Goal: Contribute content: Contribute content

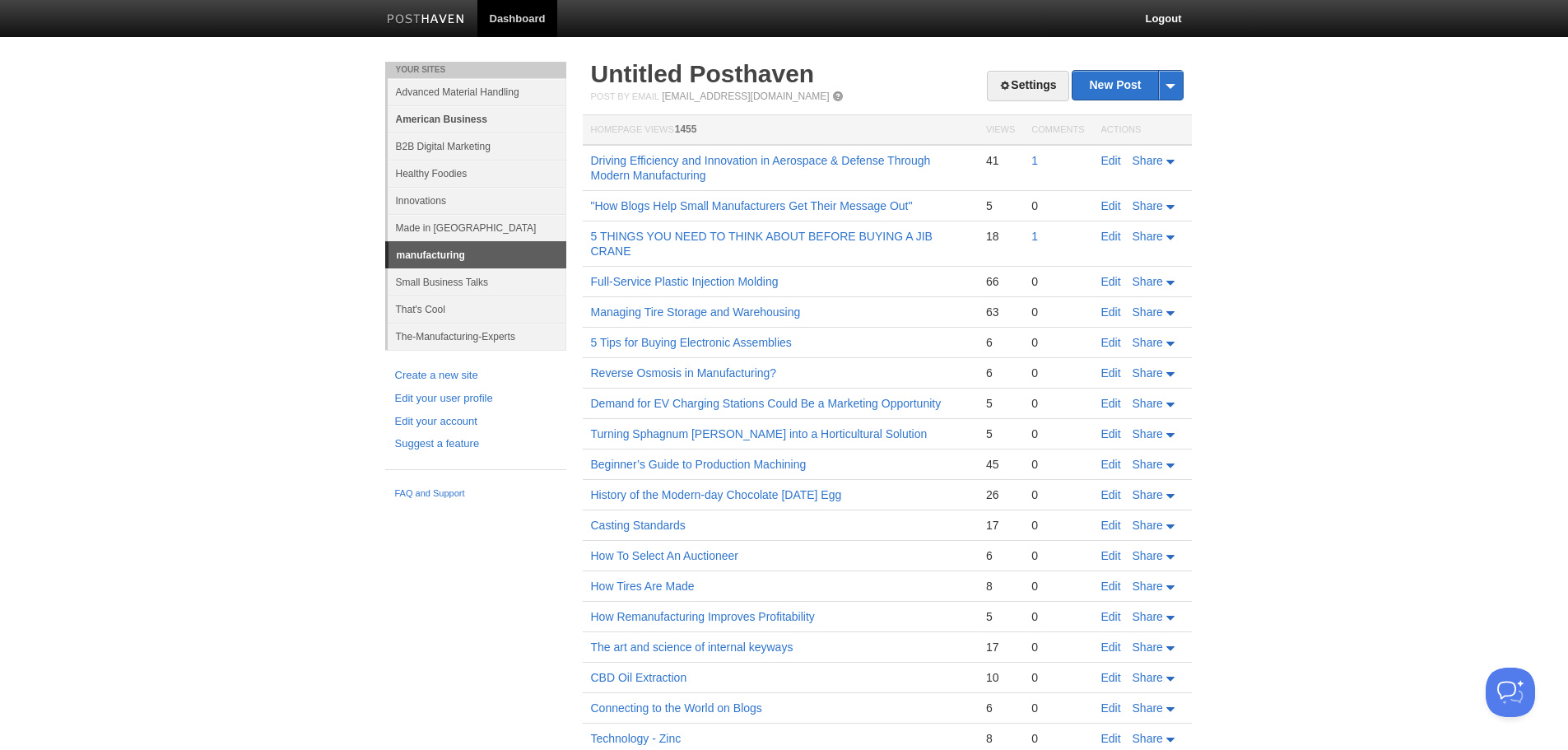
click at [442, 116] on link "American Business" at bounding box center [477, 119] width 178 height 27
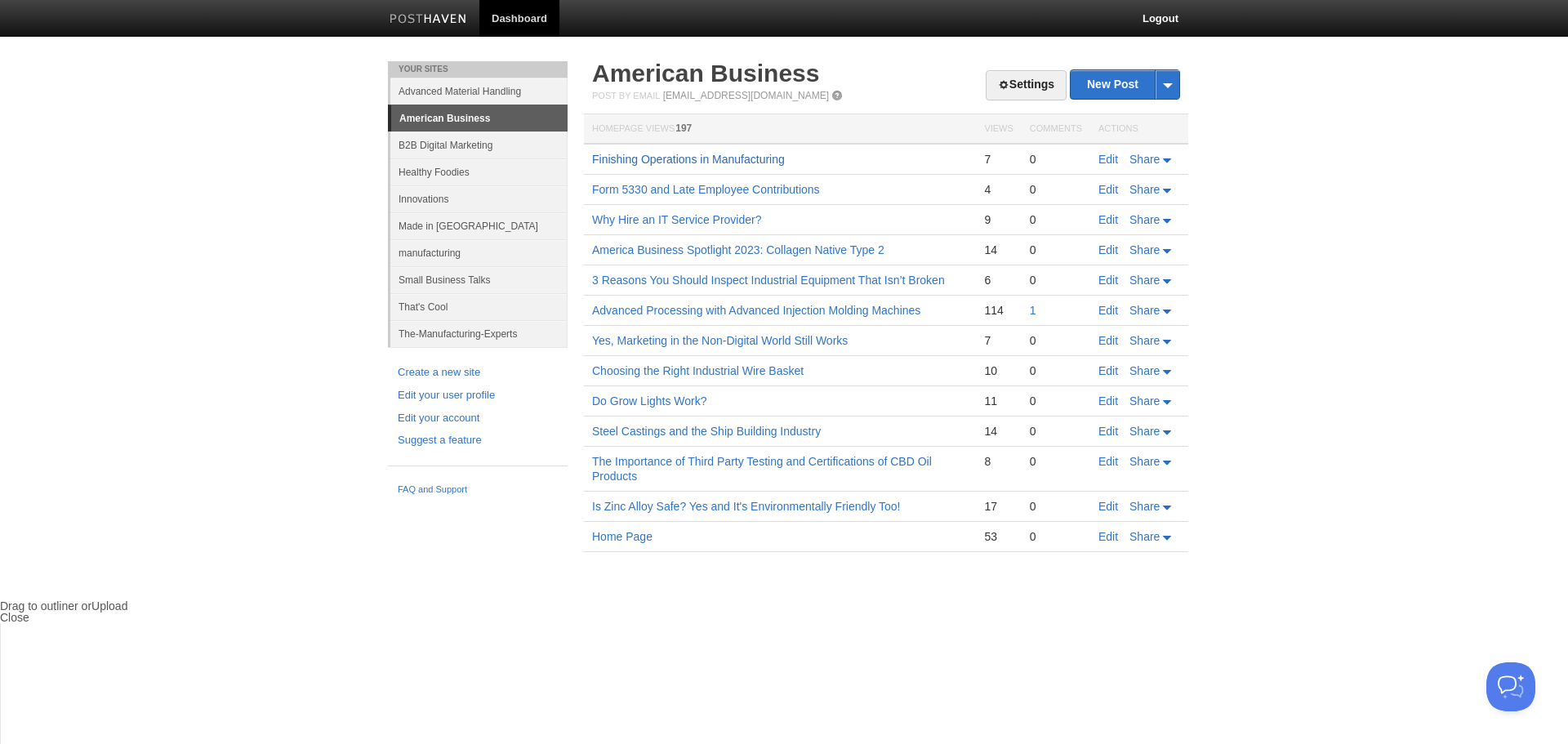
click at [713, 158] on link "Finishing Operations in Manufacturing" at bounding box center [688, 159] width 192 height 13
click at [481, 118] on link "American Business" at bounding box center [478, 118] width 176 height 26
click at [1118, 88] on link "New Post" at bounding box center [1125, 85] width 108 height 29
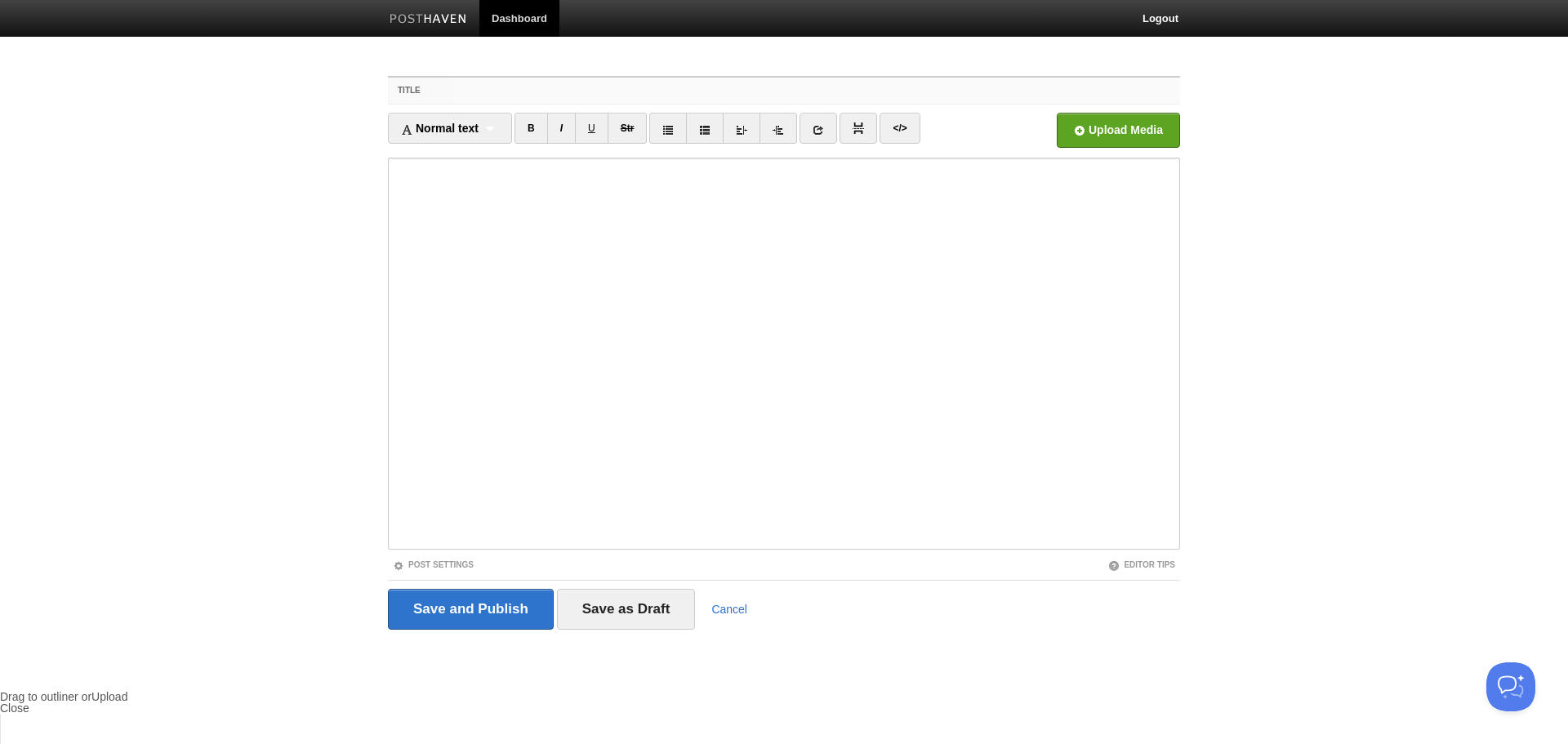
drag, startPoint x: 514, startPoint y: 86, endPoint x: 543, endPoint y: 96, distance: 30.7
click at [514, 86] on input "Title" at bounding box center [817, 90] width 726 height 26
paste input "Cannabis Compliance Penalties on the Rise"
type input "Cannabis Compliance Penalties on the Rise"
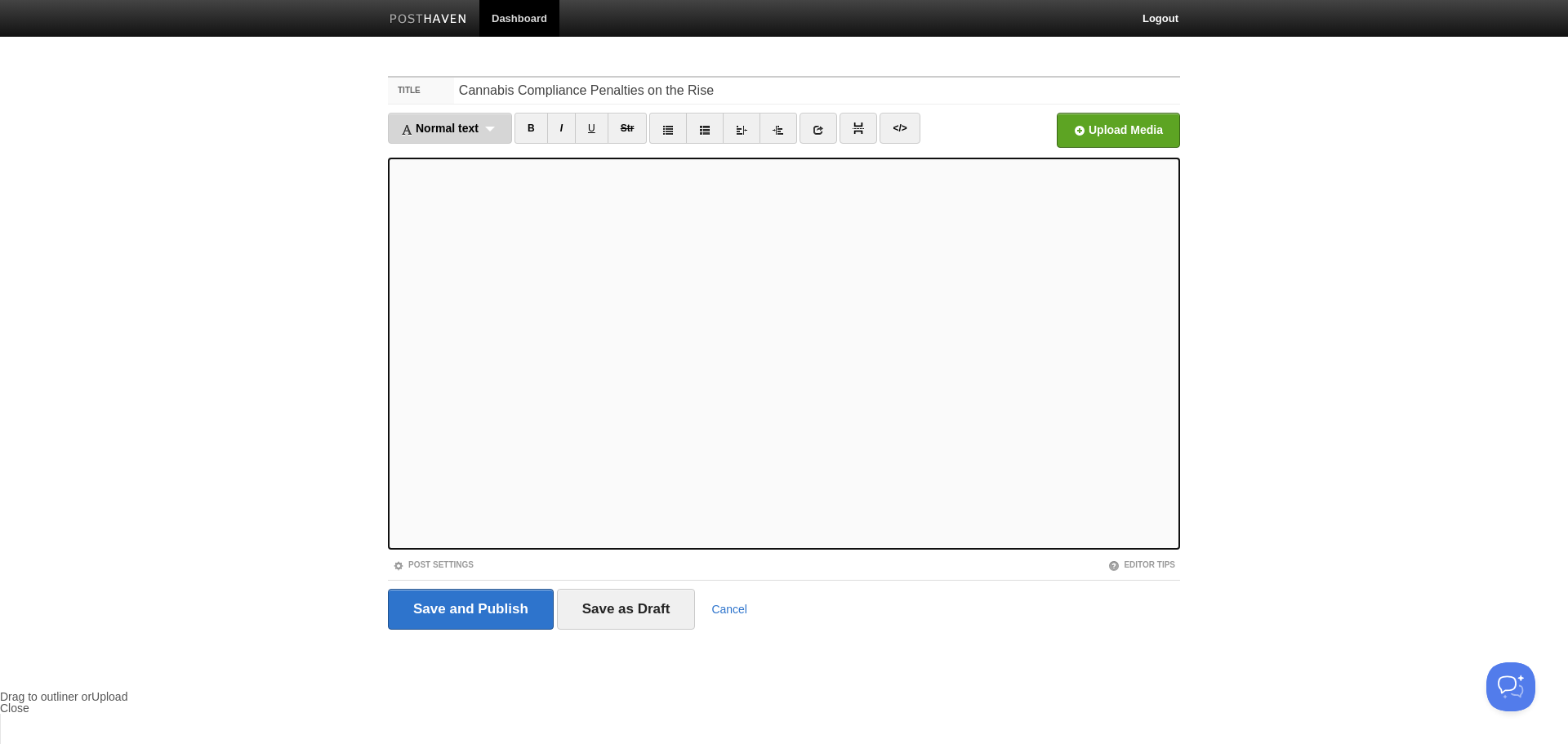
click at [471, 127] on span "Normal text" at bounding box center [440, 128] width 78 height 13
click at [440, 226] on link "Heading 3" at bounding box center [450, 229] width 123 height 24
click at [795, 126] on icon at bounding box center [795, 129] width 12 height 12
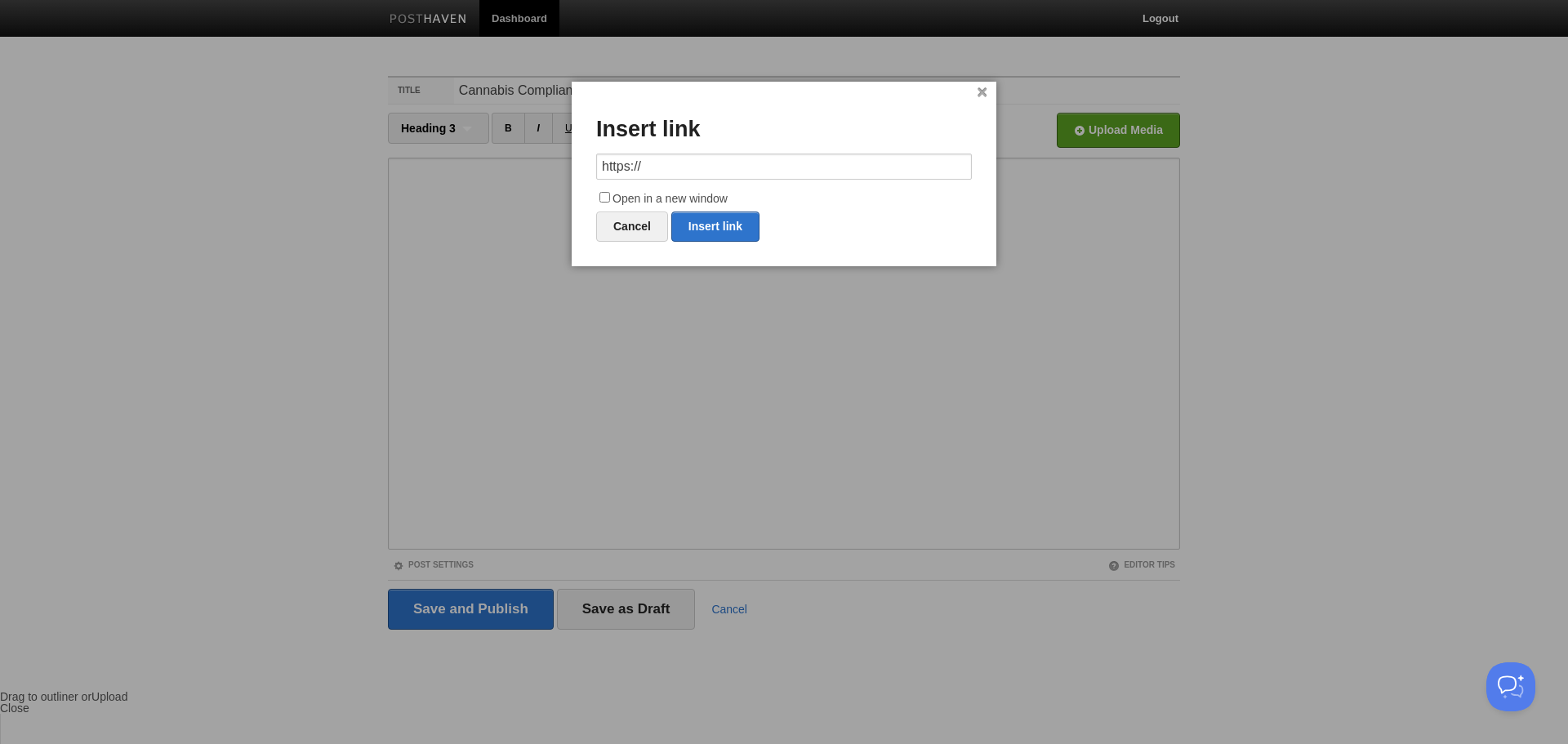
drag, startPoint x: 706, startPoint y: 169, endPoint x: 586, endPoint y: 164, distance: 120.1
click at [583, 175] on div "× Insert link https:// Open in a new window Cancel Insert link" at bounding box center [784, 173] width 424 height 184
click at [725, 228] on link "Insert link" at bounding box center [715, 226] width 88 height 30
type input "https://"
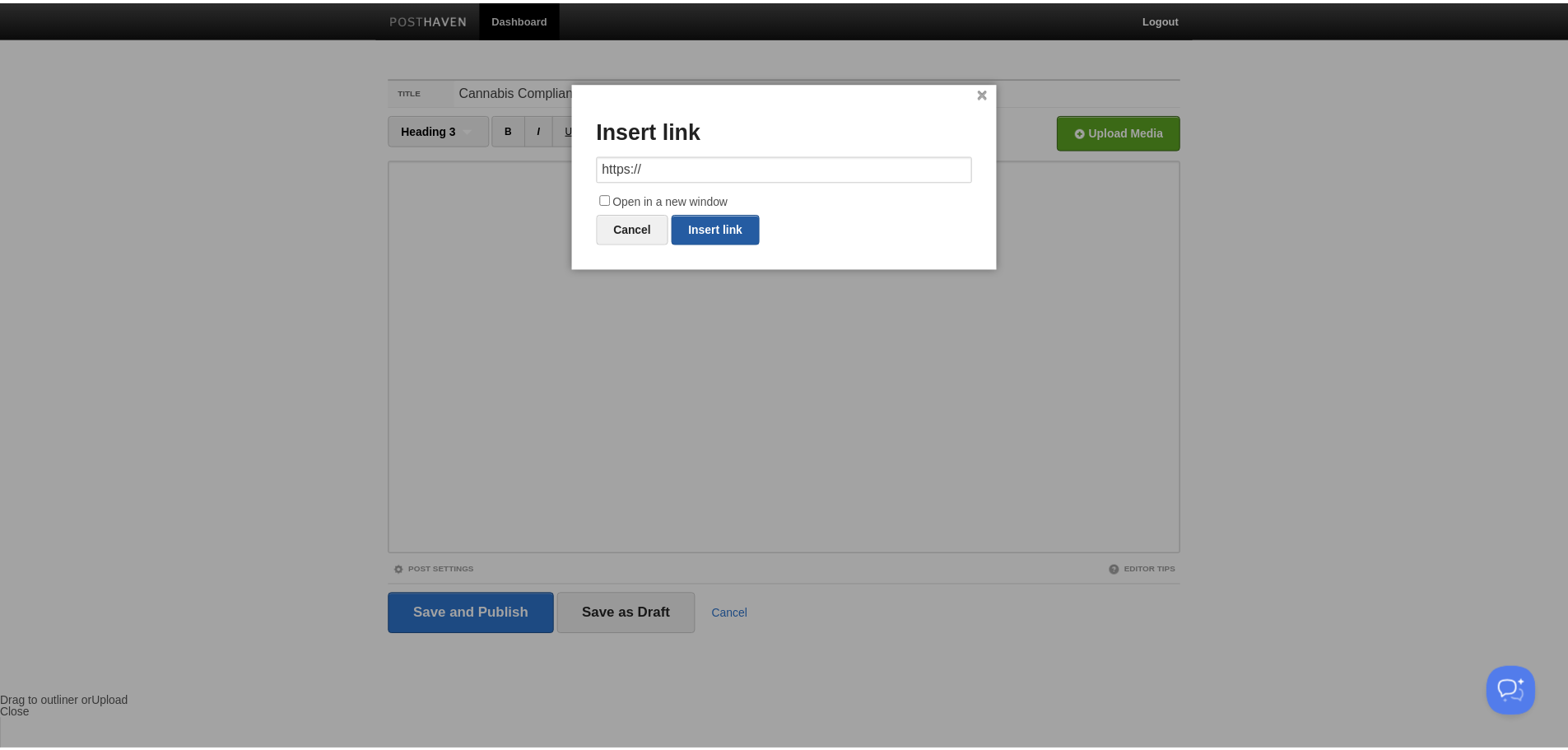
scroll to position [0, 0]
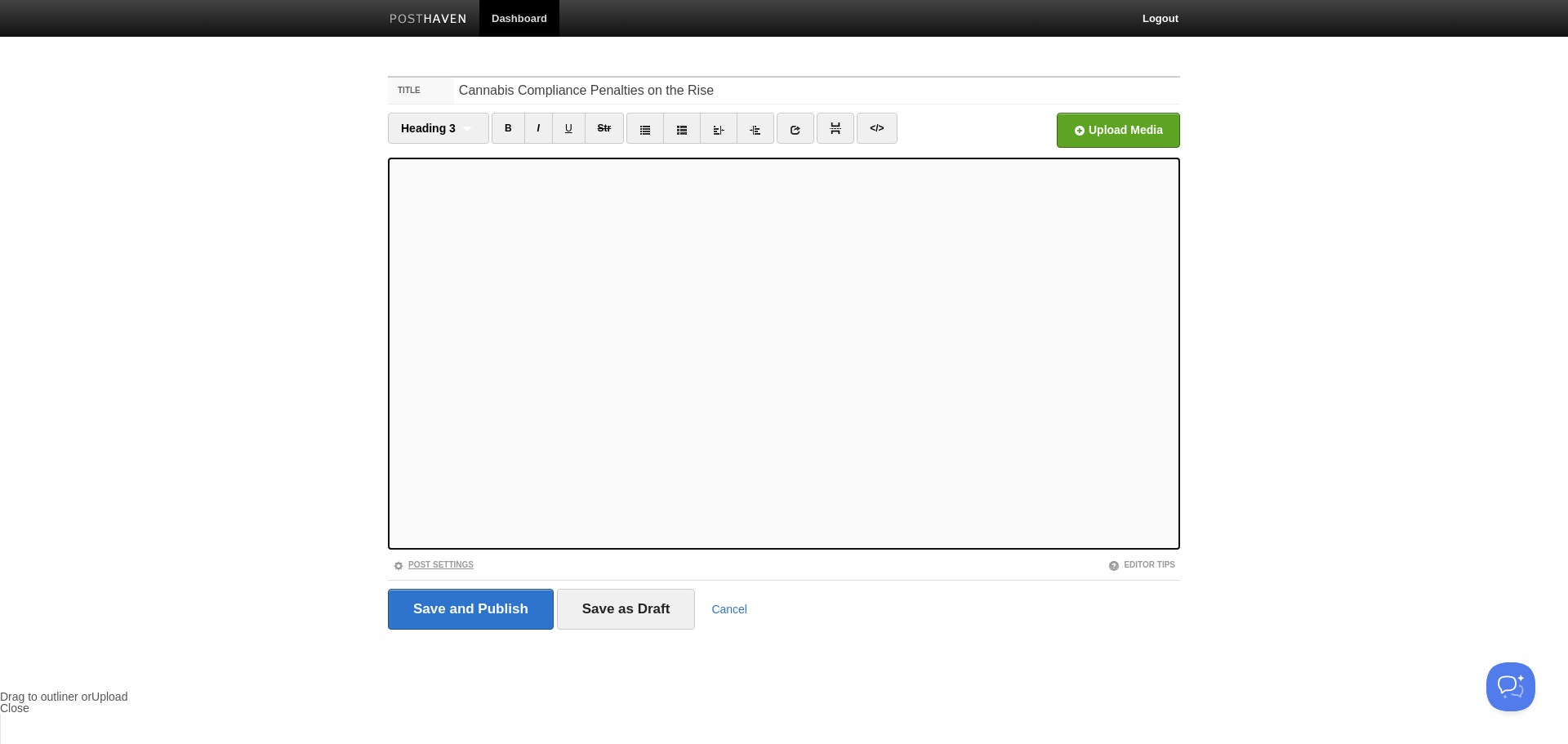
click at [433, 563] on link "Post Settings" at bounding box center [433, 564] width 81 height 9
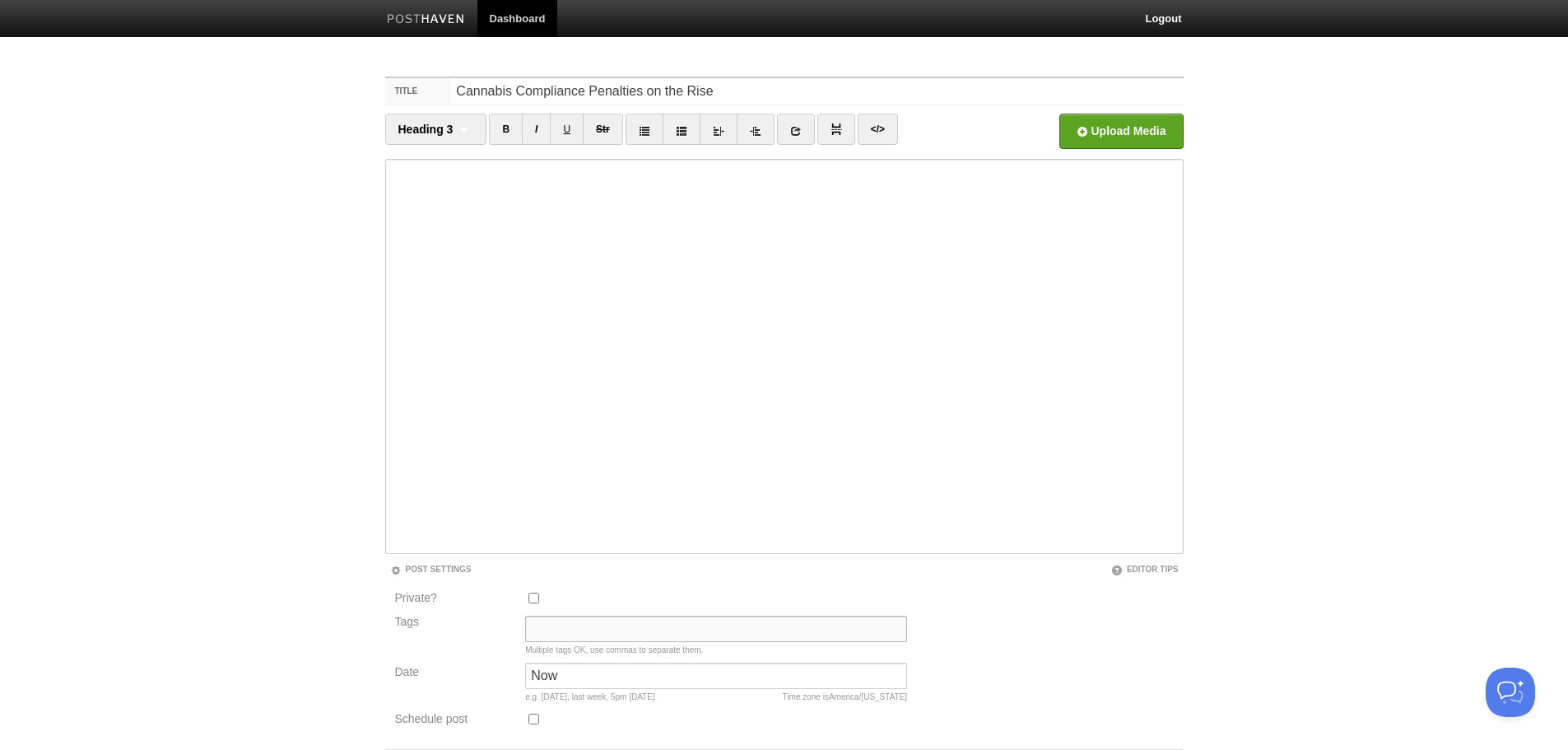
click at [580, 627] on input "Tags" at bounding box center [716, 629] width 382 height 26
type input "cannabis security compliance, fines on the rise"
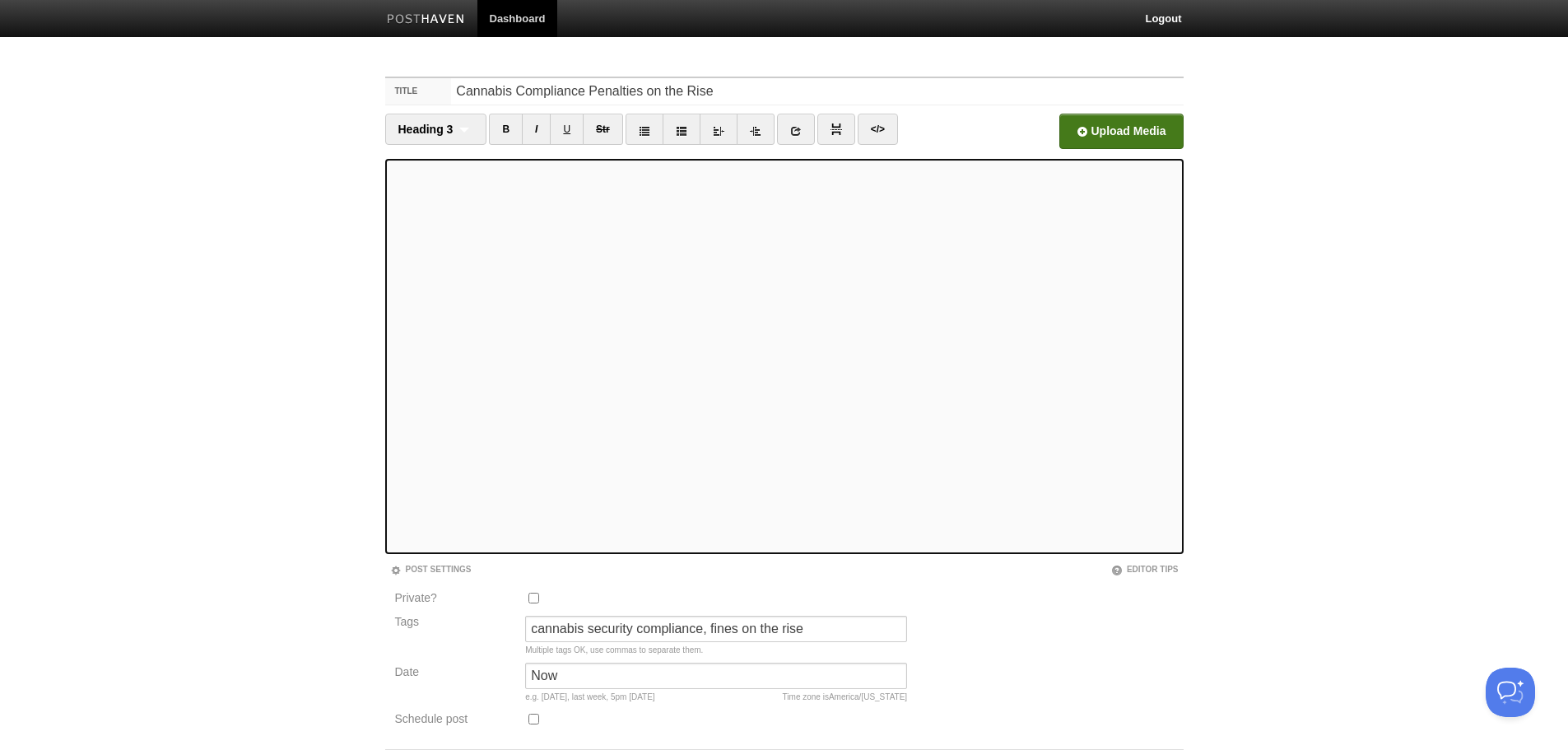
click at [1125, 134] on input "file" at bounding box center [623, 136] width 1246 height 84
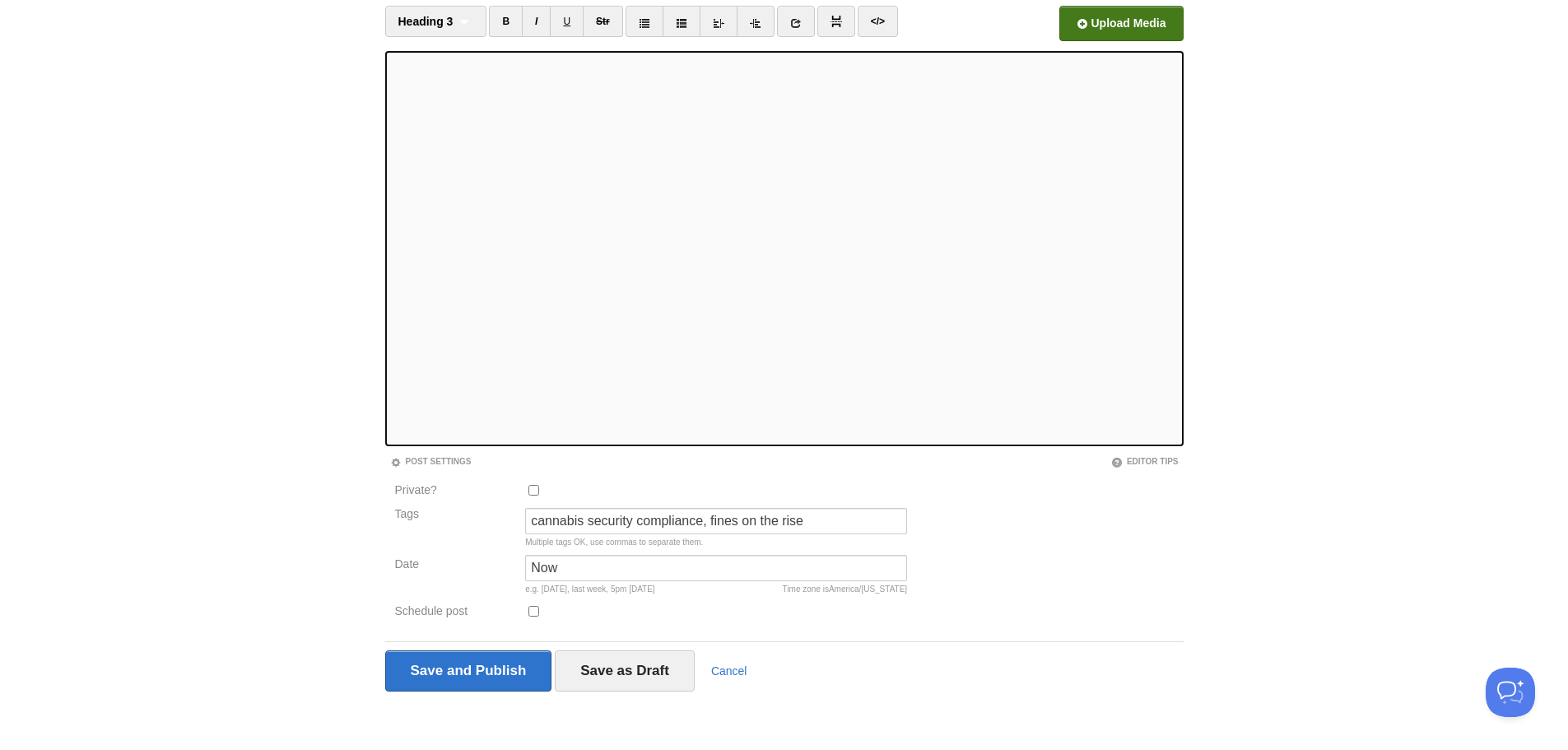
scroll to position [111, 0]
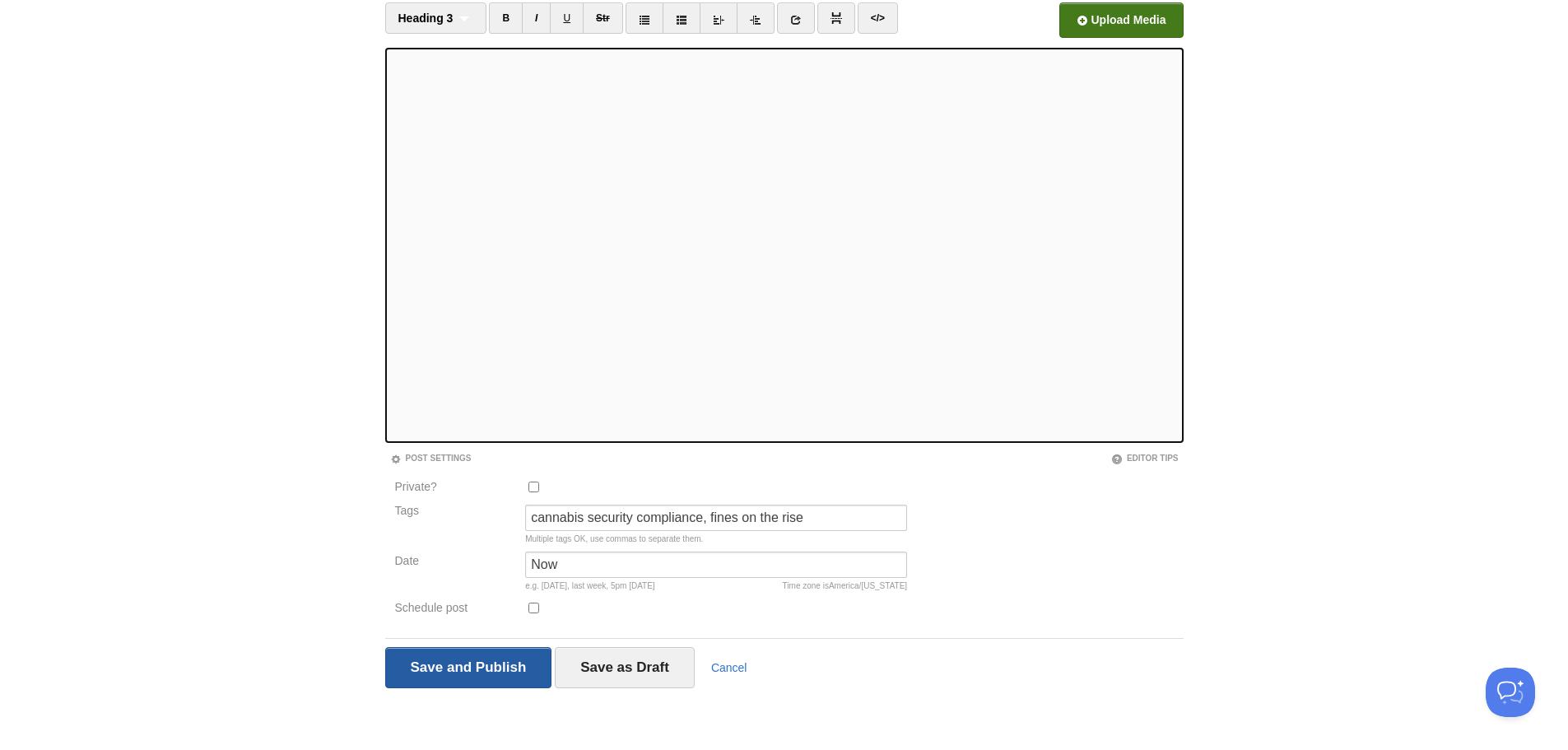
click at [499, 673] on input "Save and Publish" at bounding box center [469, 667] width 167 height 41
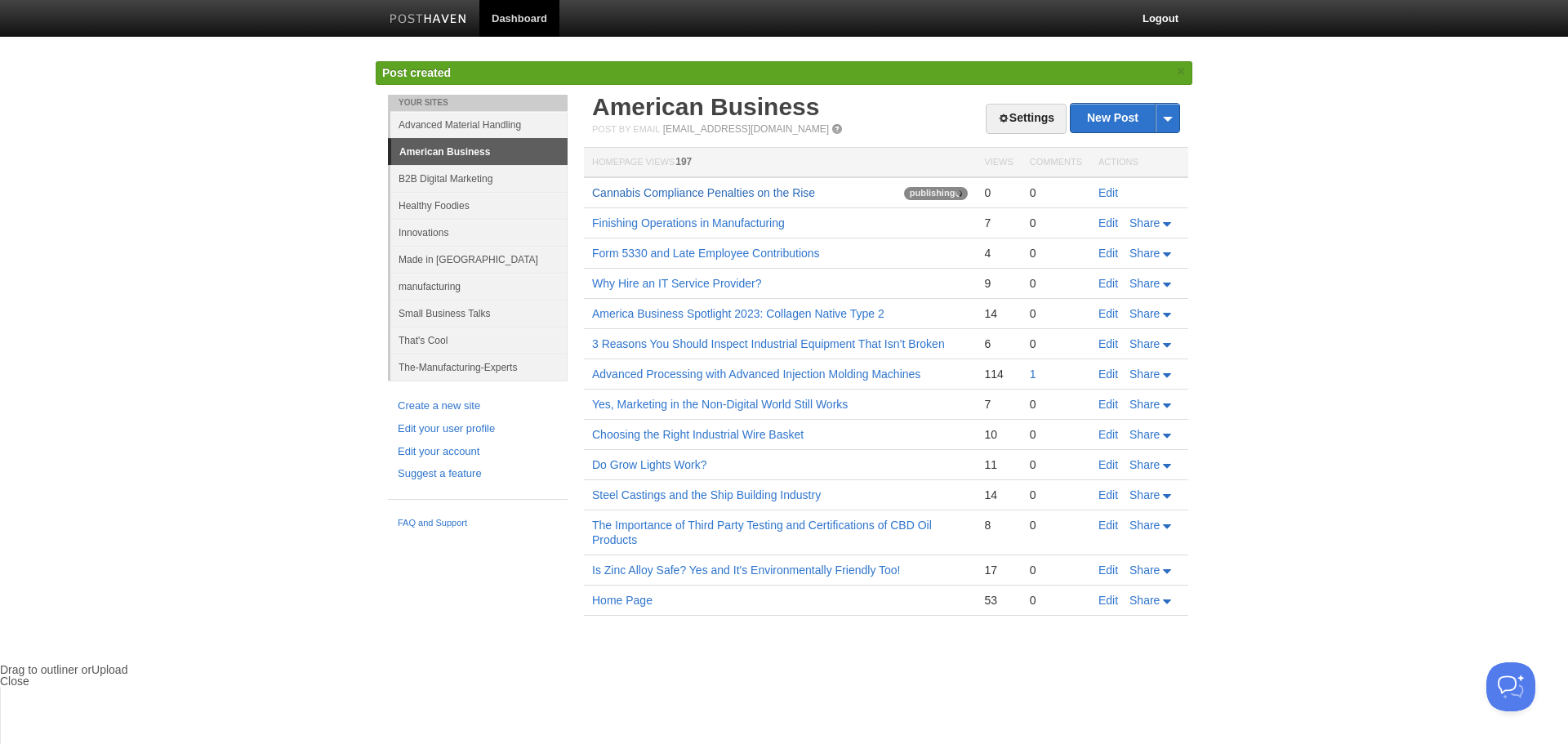
click at [707, 190] on link "Cannabis Compliance Penalties on the Rise" at bounding box center [703, 192] width 223 height 13
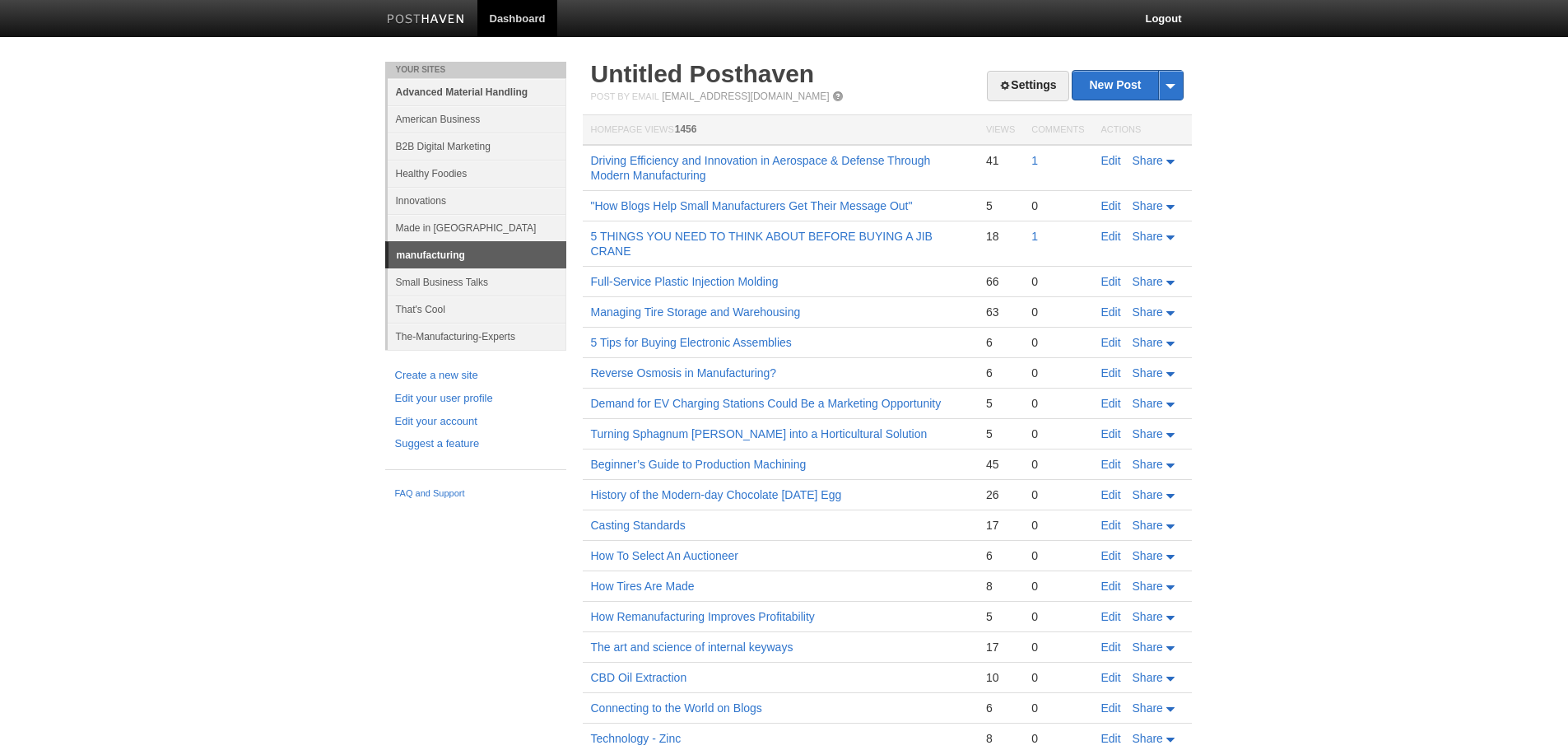
click at [470, 90] on link "Advanced Material Handling" at bounding box center [477, 92] width 178 height 27
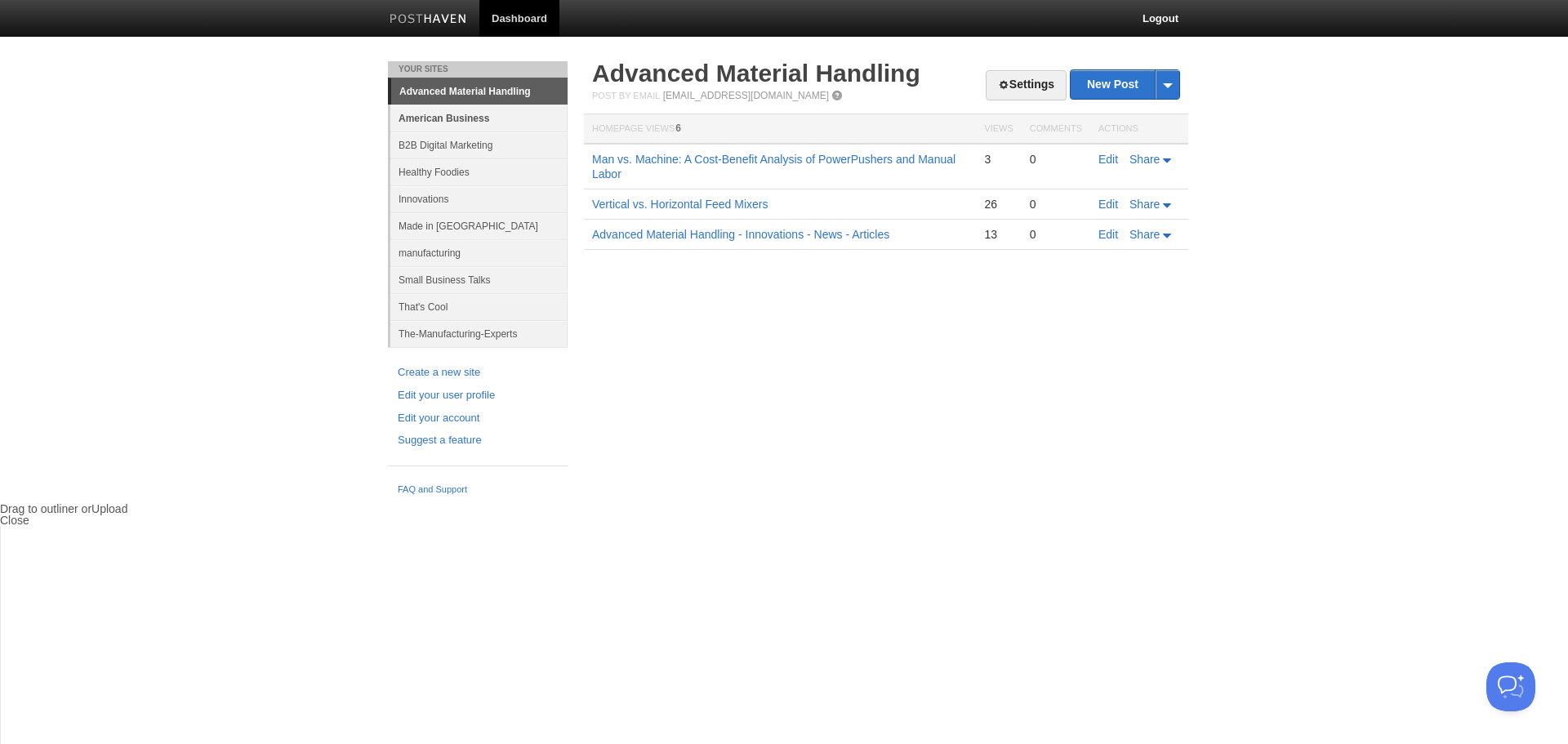
click at [457, 118] on link "American Business" at bounding box center [478, 118] width 177 height 27
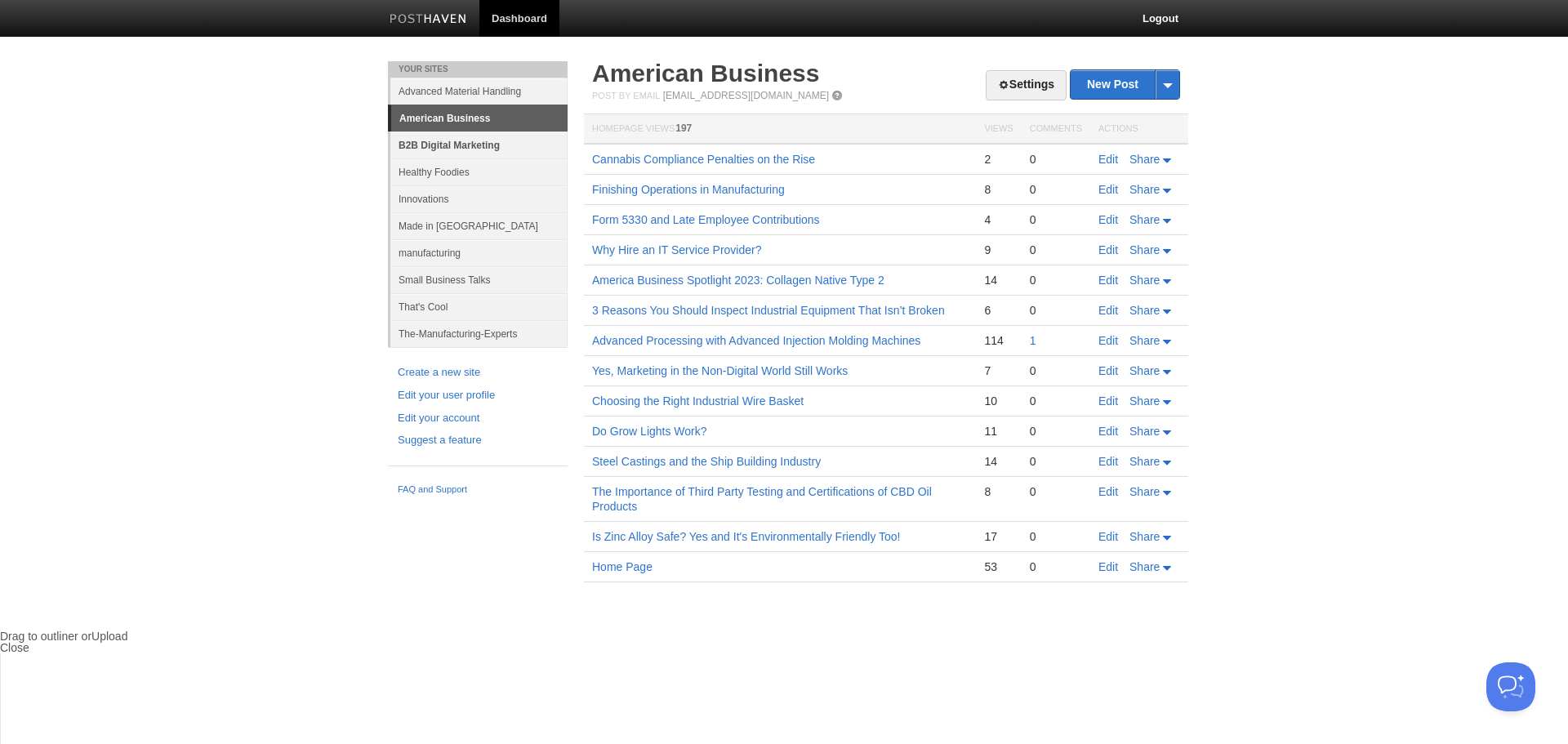
click at [464, 147] on link "B2B Digital Marketing" at bounding box center [478, 145] width 177 height 27
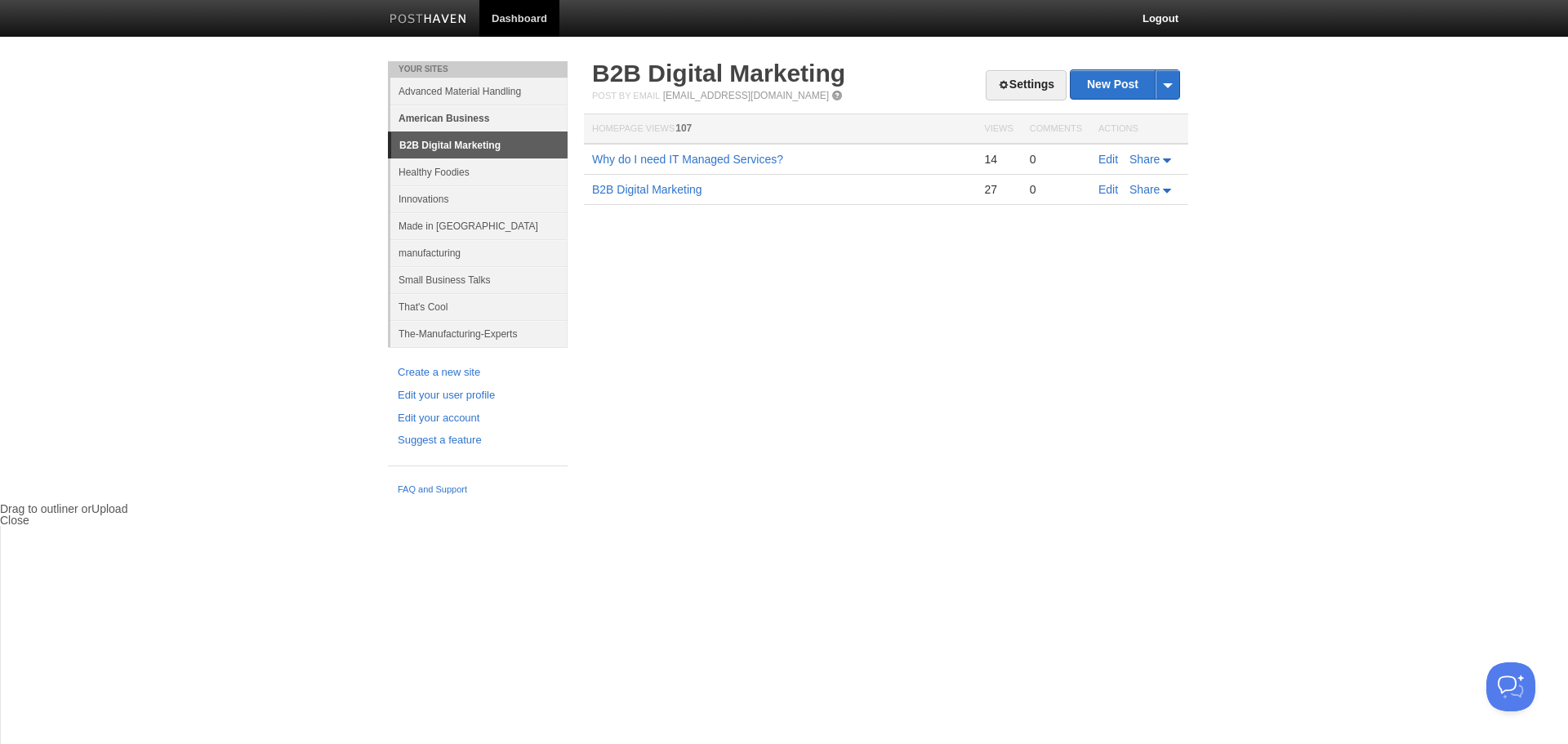
click at [463, 118] on link "American Business" at bounding box center [478, 118] width 177 height 27
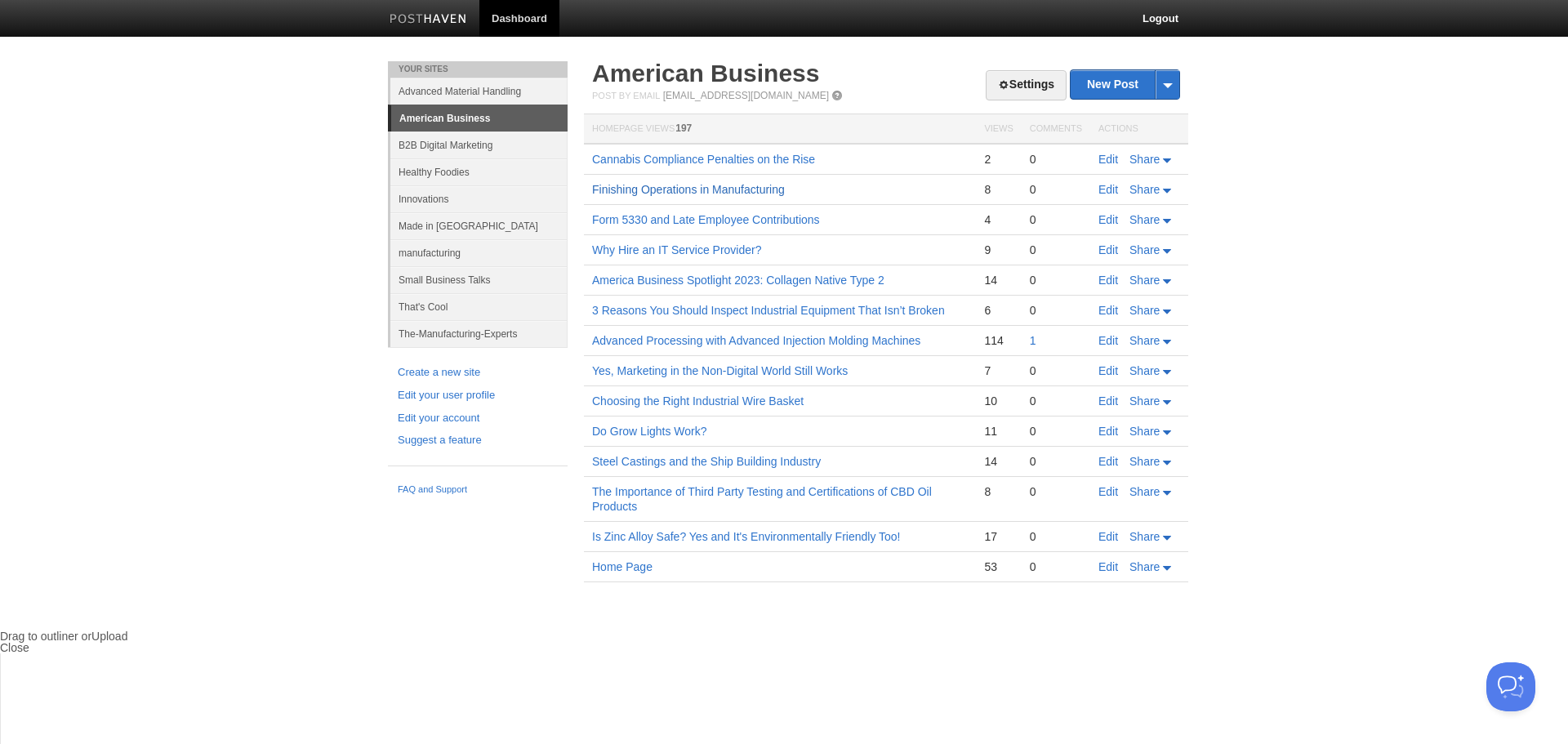
click at [719, 191] on link "Finishing Operations in Manufacturing" at bounding box center [688, 190] width 192 height 13
click at [444, 248] on link "manufacturing" at bounding box center [478, 253] width 177 height 27
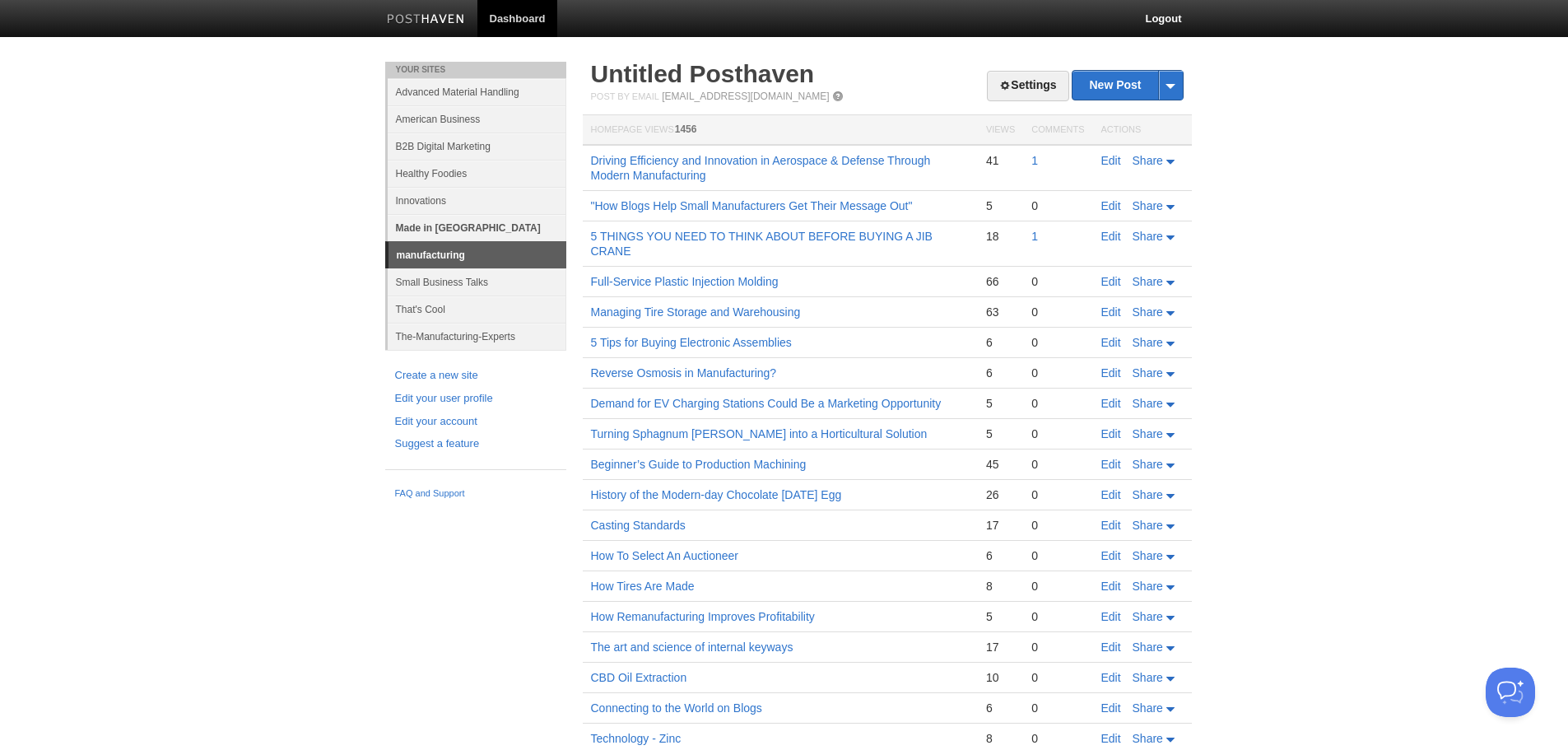
click at [439, 223] on link "Made in [GEOGRAPHIC_DATA]" at bounding box center [477, 228] width 178 height 27
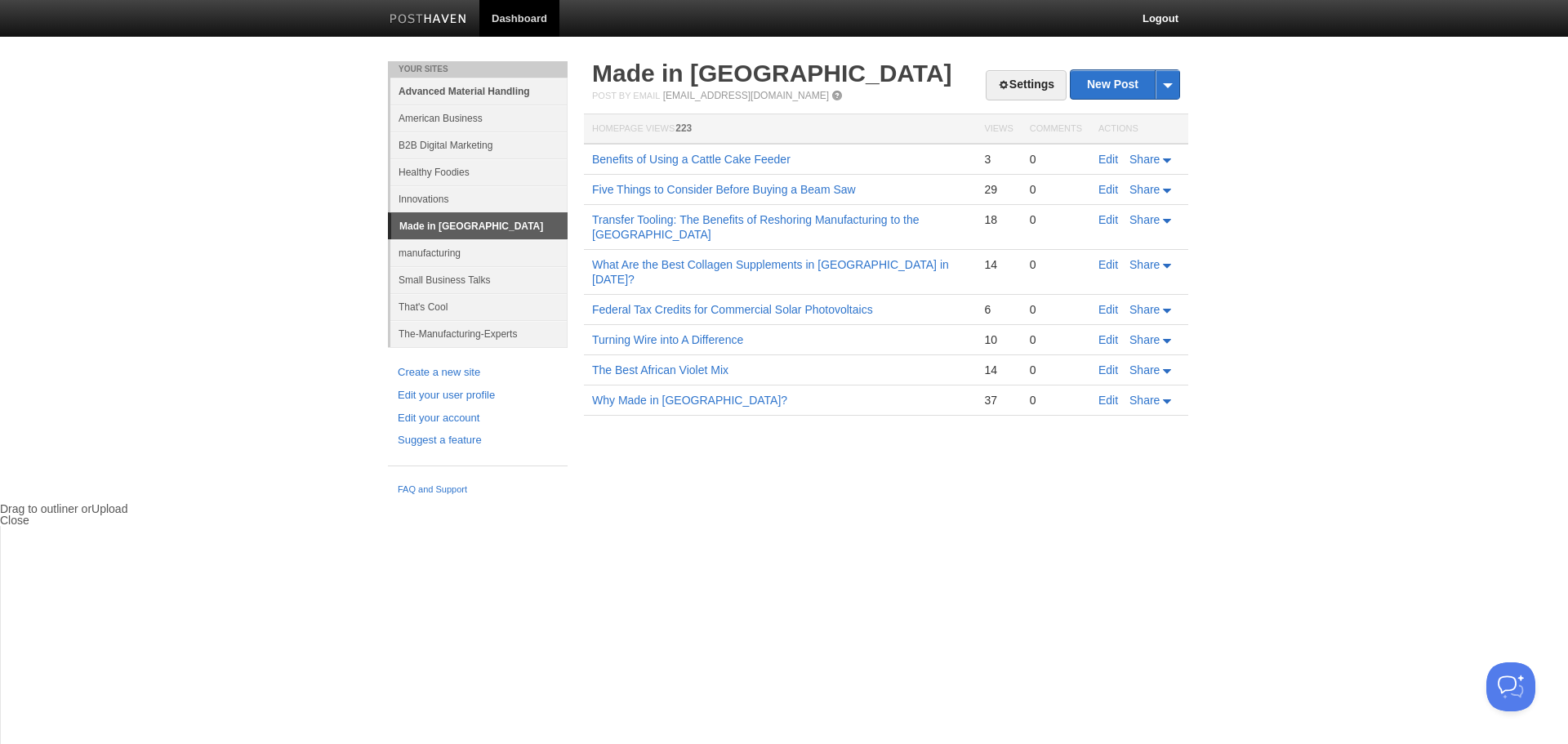
click at [457, 88] on link "Advanced Material Handling" at bounding box center [478, 91] width 177 height 27
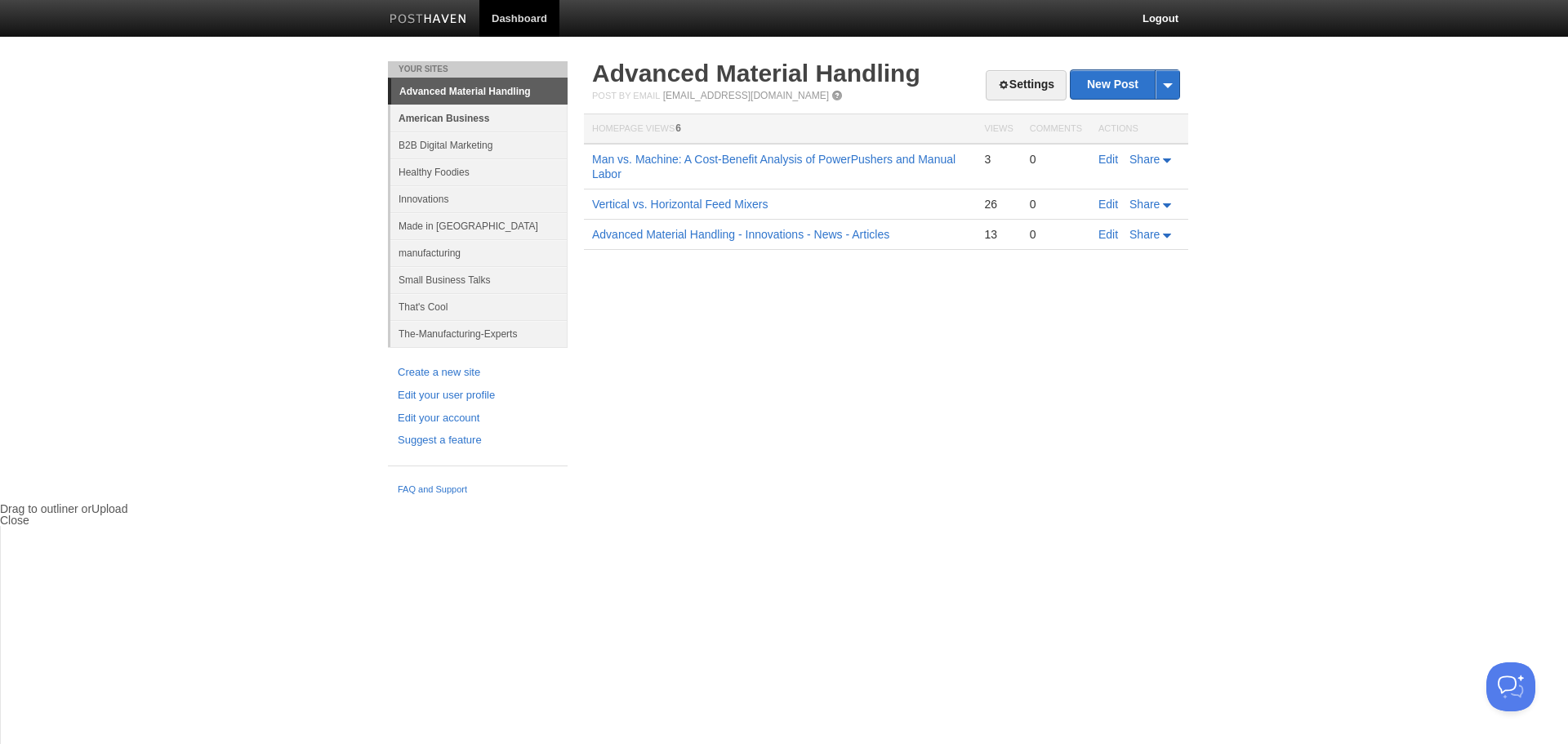
click at [445, 116] on link "American Business" at bounding box center [478, 118] width 177 height 27
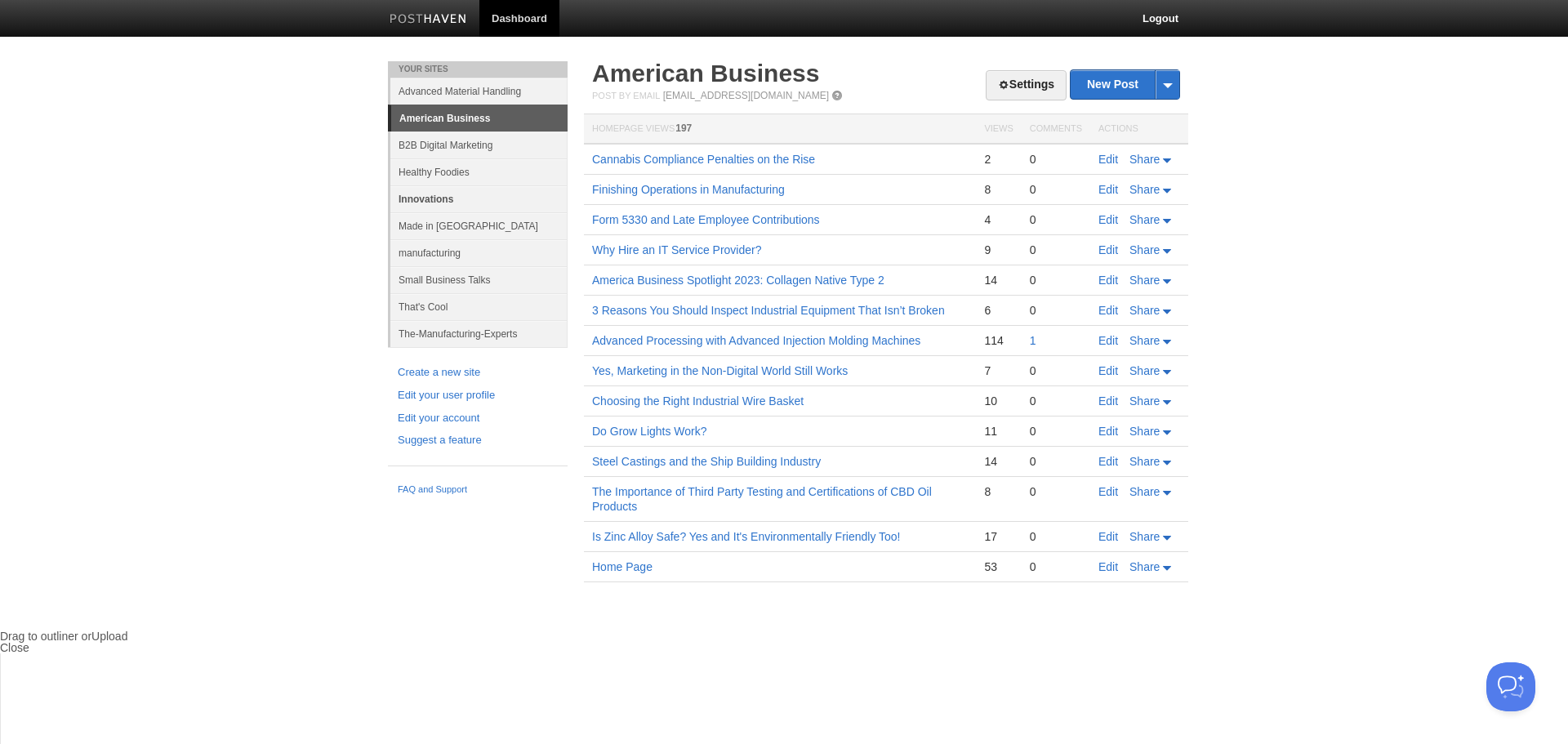
click at [432, 196] on link "Innovations" at bounding box center [478, 199] width 177 height 27
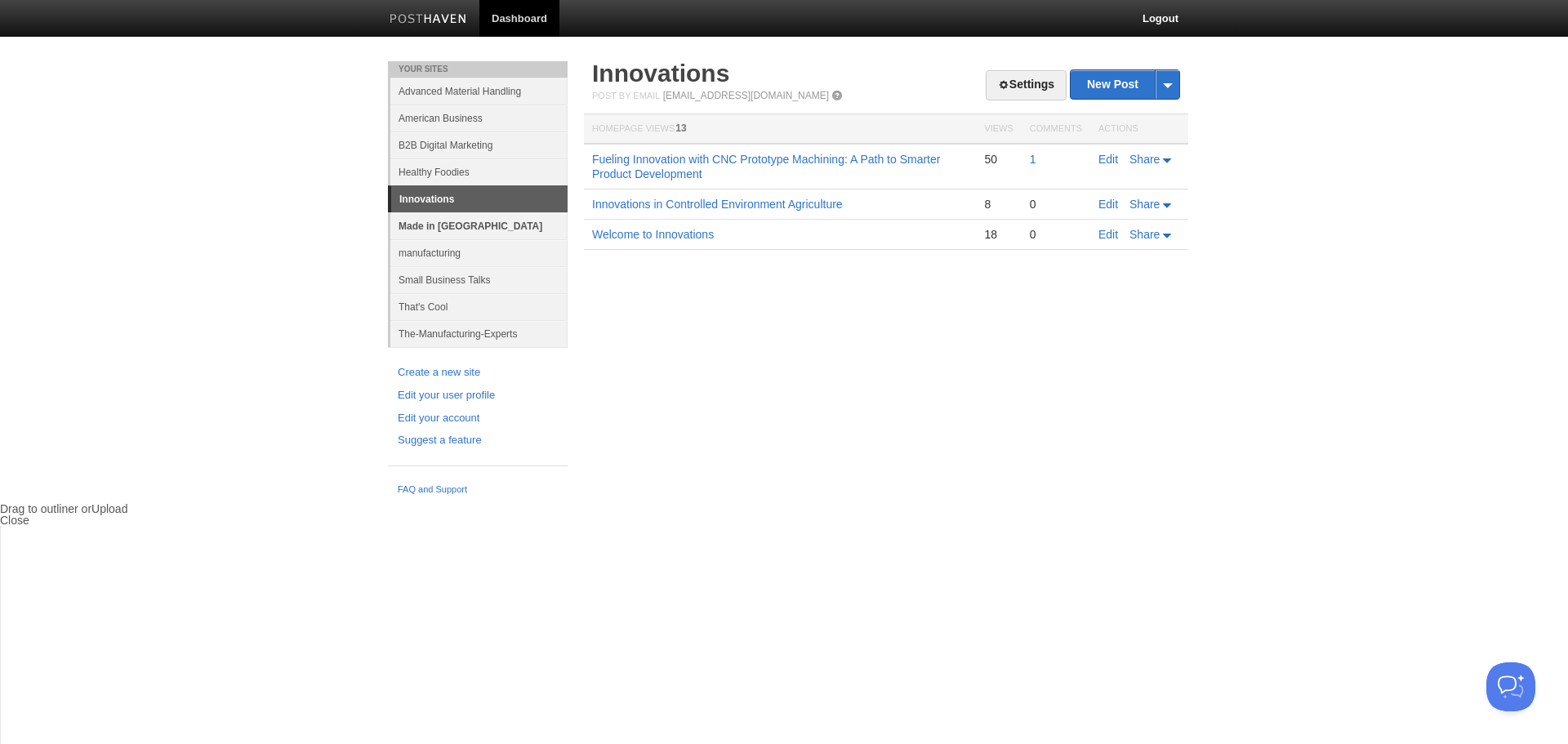
click at [462, 225] on link "Made in [GEOGRAPHIC_DATA]" at bounding box center [478, 226] width 177 height 27
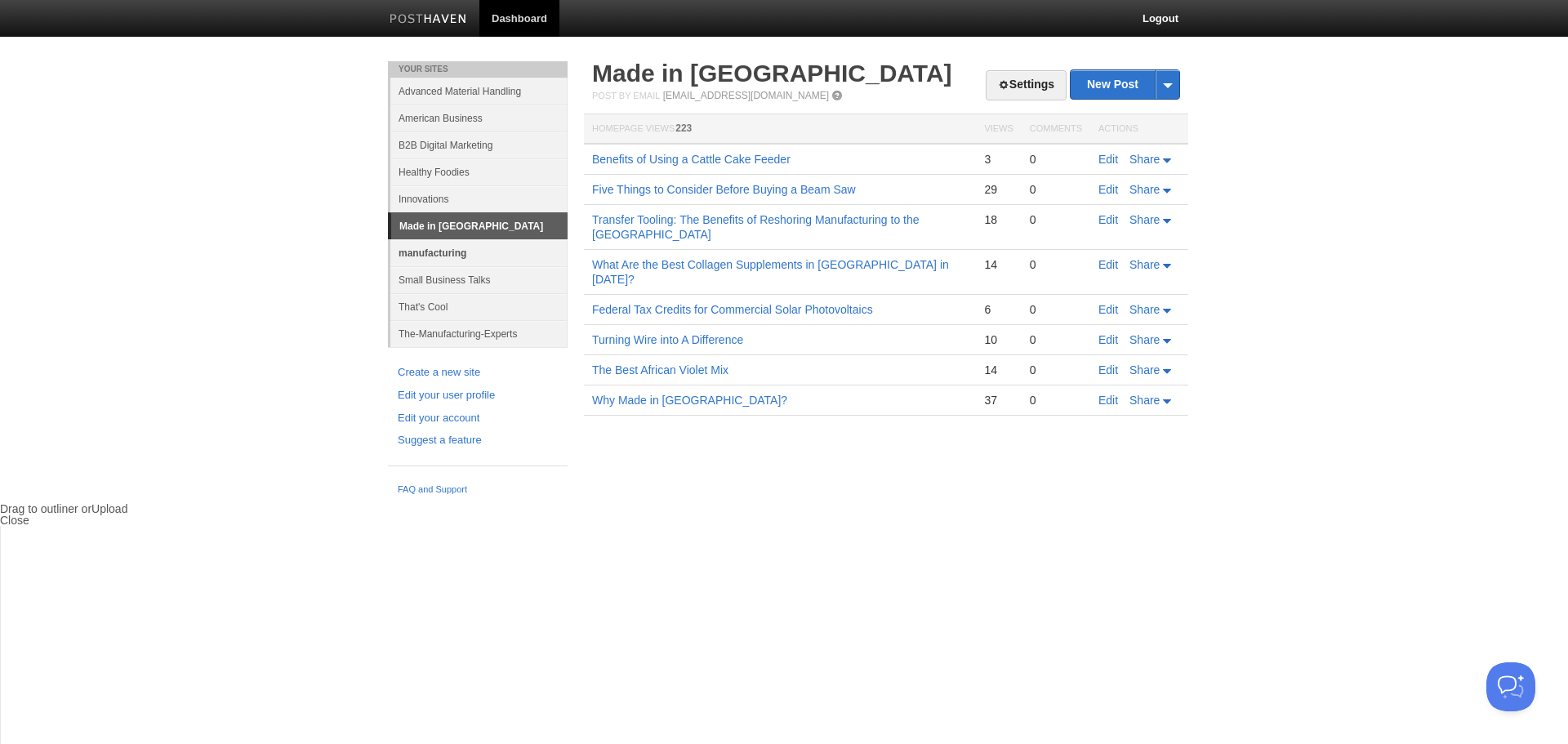
click at [439, 251] on link "manufacturing" at bounding box center [478, 253] width 177 height 27
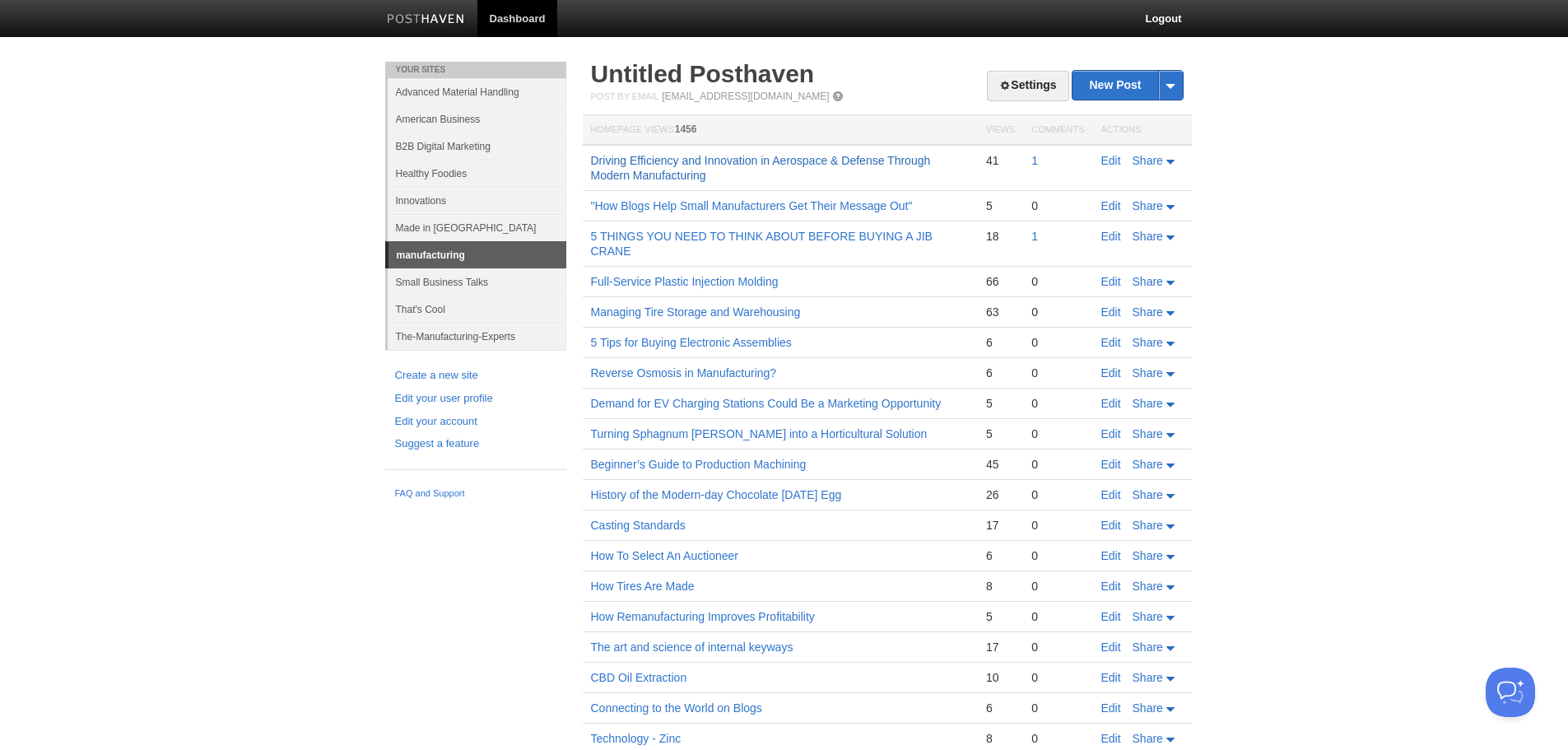
click at [668, 174] on link "Driving Efficiency and Innovation in Aerospace & Defense Through Modern Manufac…" at bounding box center [761, 167] width 340 height 28
click at [432, 306] on link "That's Cool" at bounding box center [477, 309] width 178 height 27
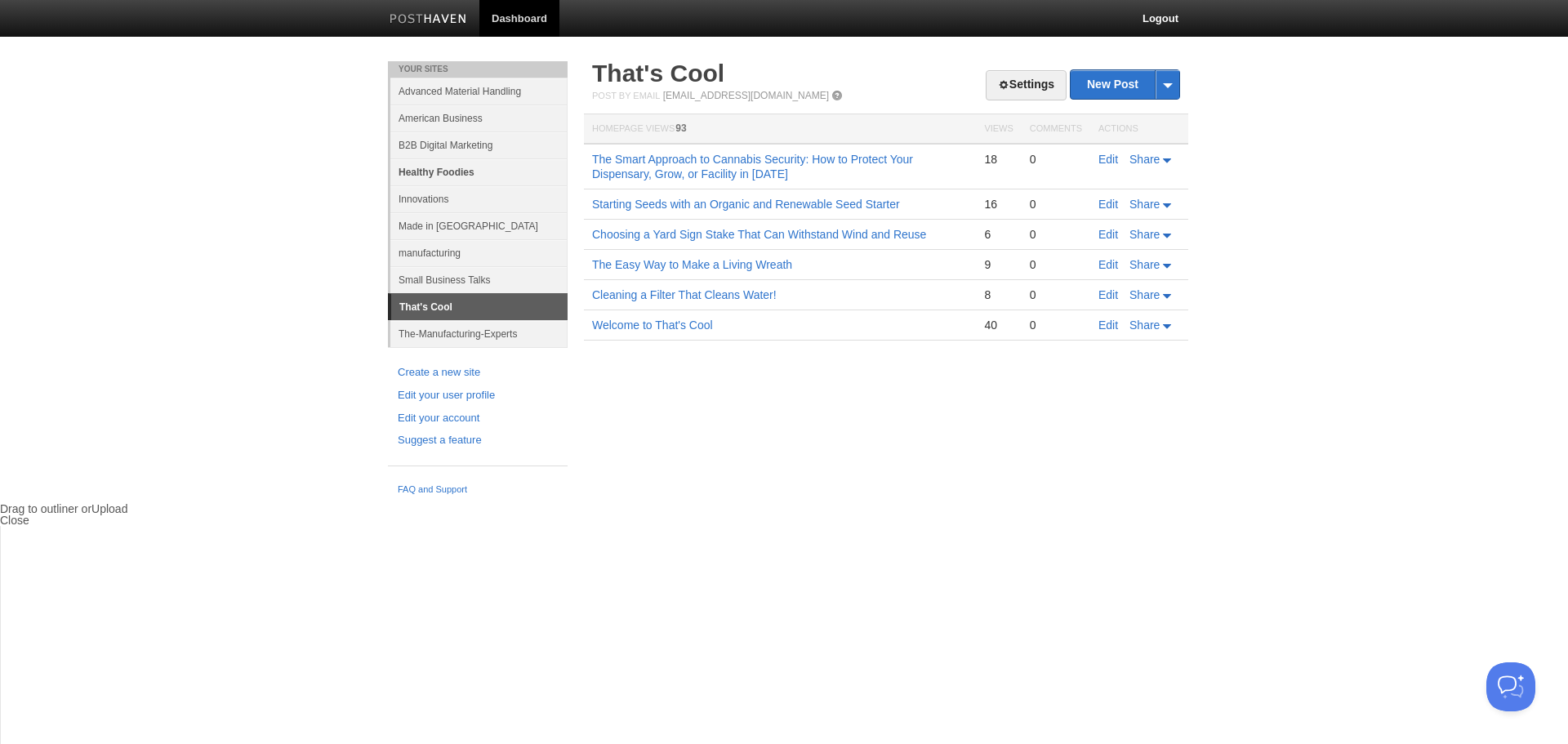
click at [435, 171] on link "Healthy Foodies" at bounding box center [478, 172] width 177 height 27
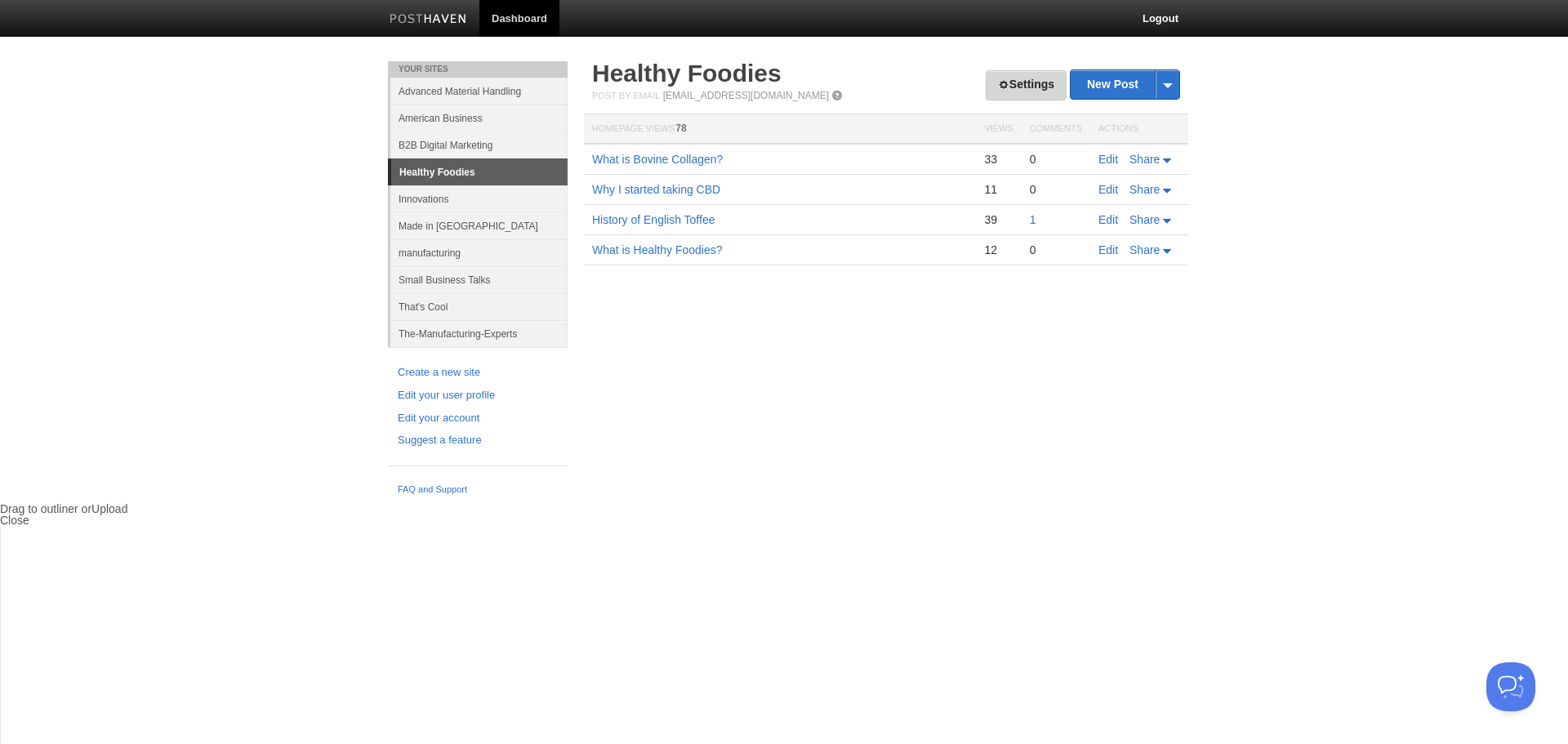
click at [1024, 90] on link "Settings" at bounding box center [1026, 85] width 81 height 30
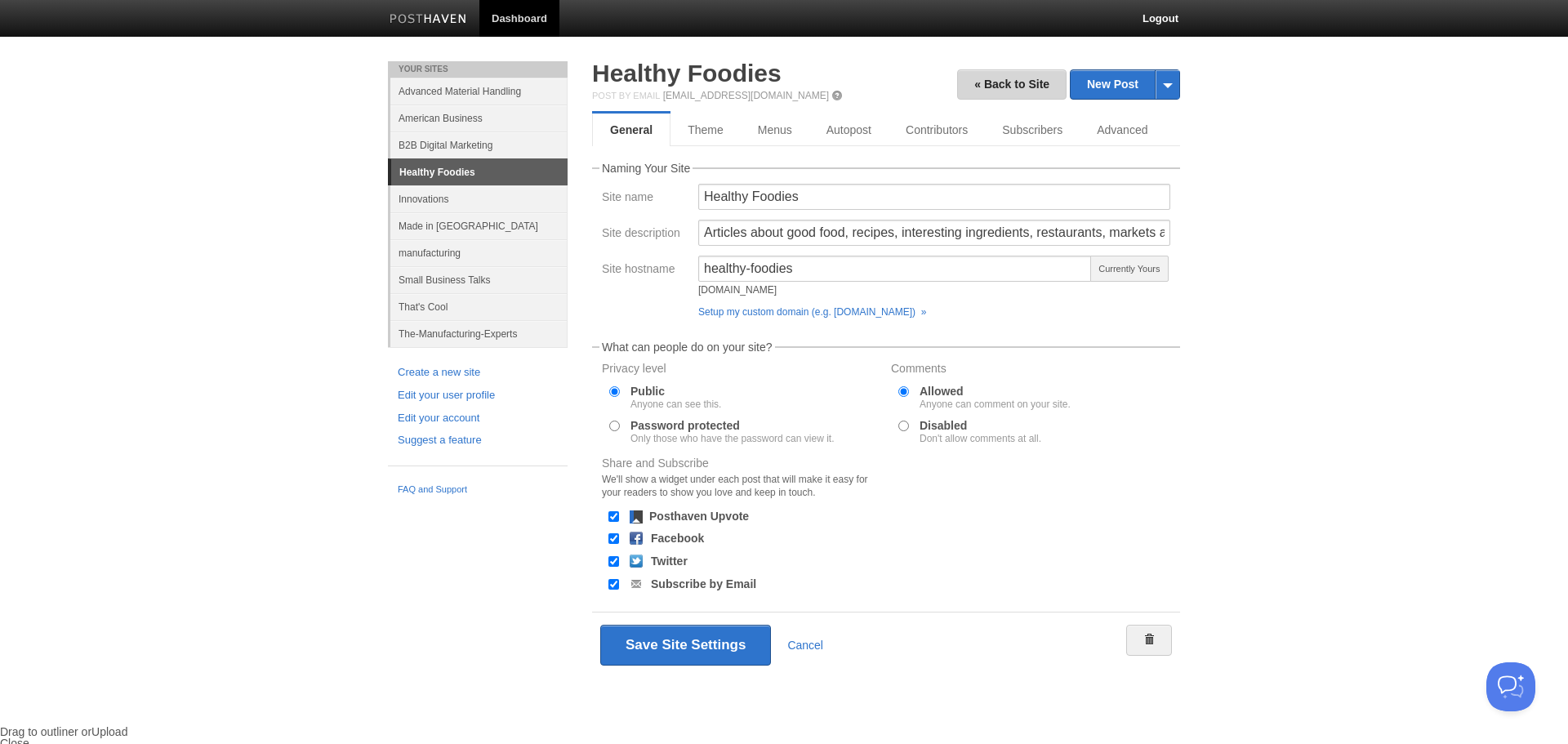
click at [1019, 79] on link "« Back to Site" at bounding box center [1011, 84] width 109 height 30
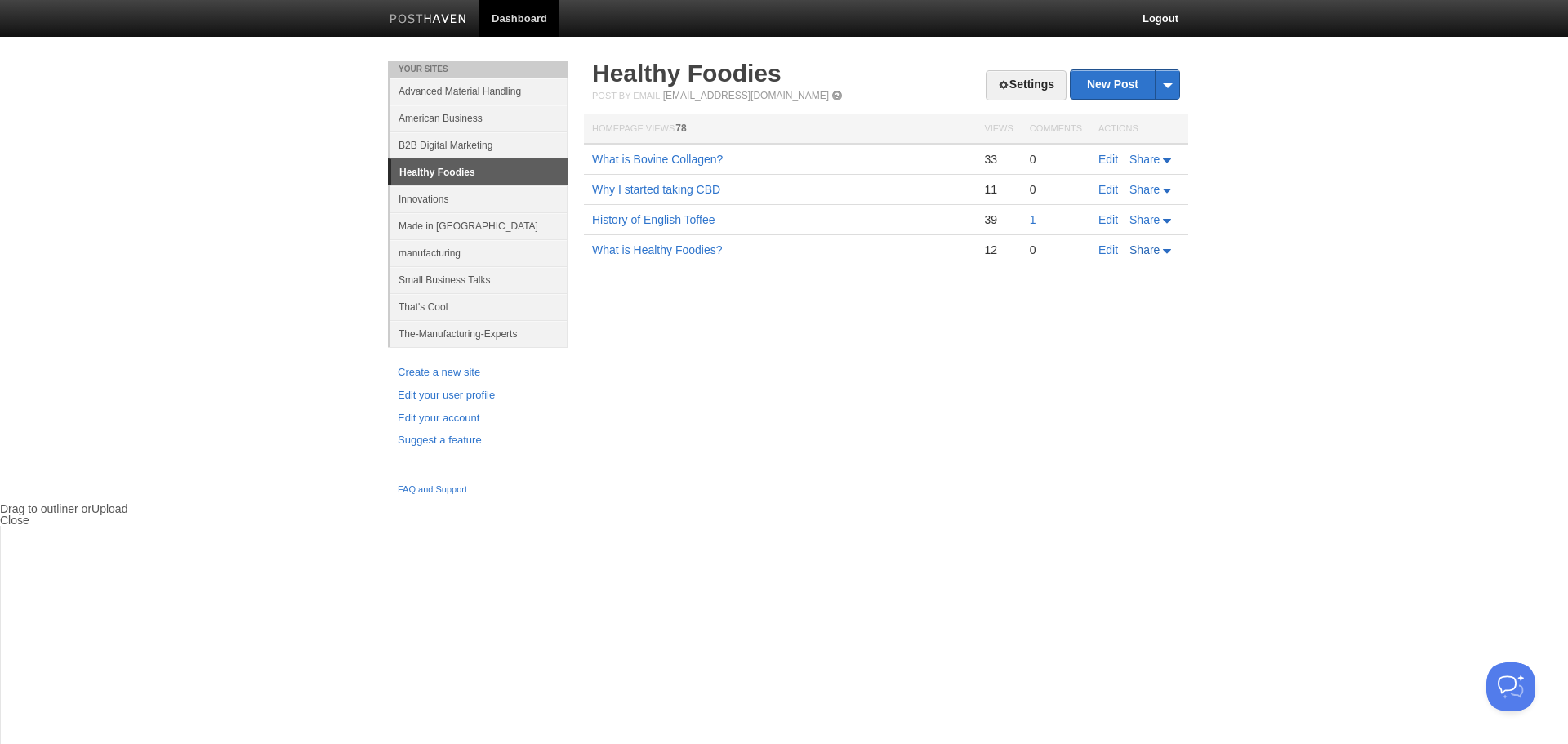
click at [1141, 250] on span "Share" at bounding box center [1144, 250] width 30 height 13
click at [990, 158] on div "33" at bounding box center [998, 159] width 29 height 14
click at [969, 159] on td "What is Bovine Collagen?" at bounding box center [780, 159] width 392 height 31
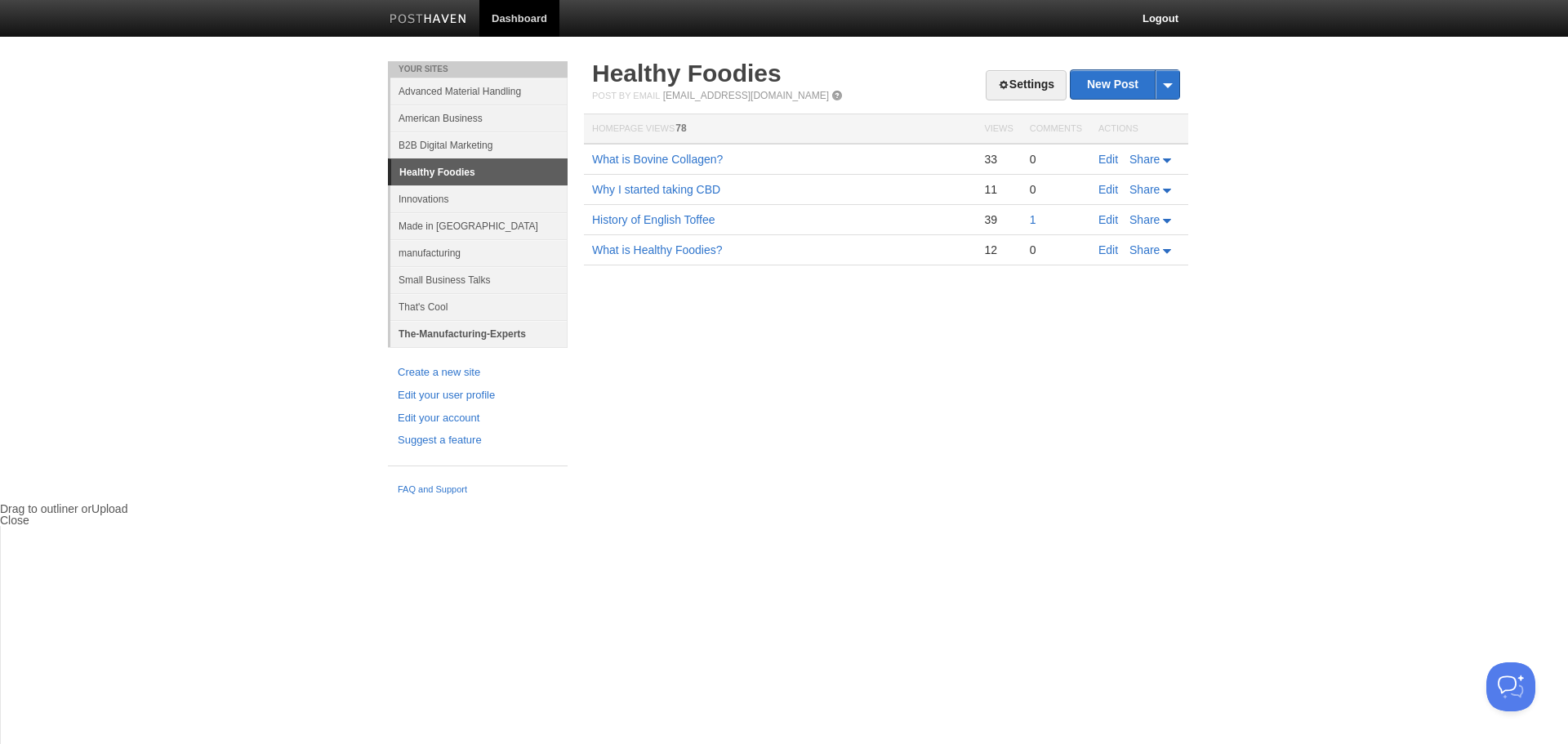
click at [441, 330] on link "The-Manufacturing-Experts" at bounding box center [478, 334] width 177 height 27
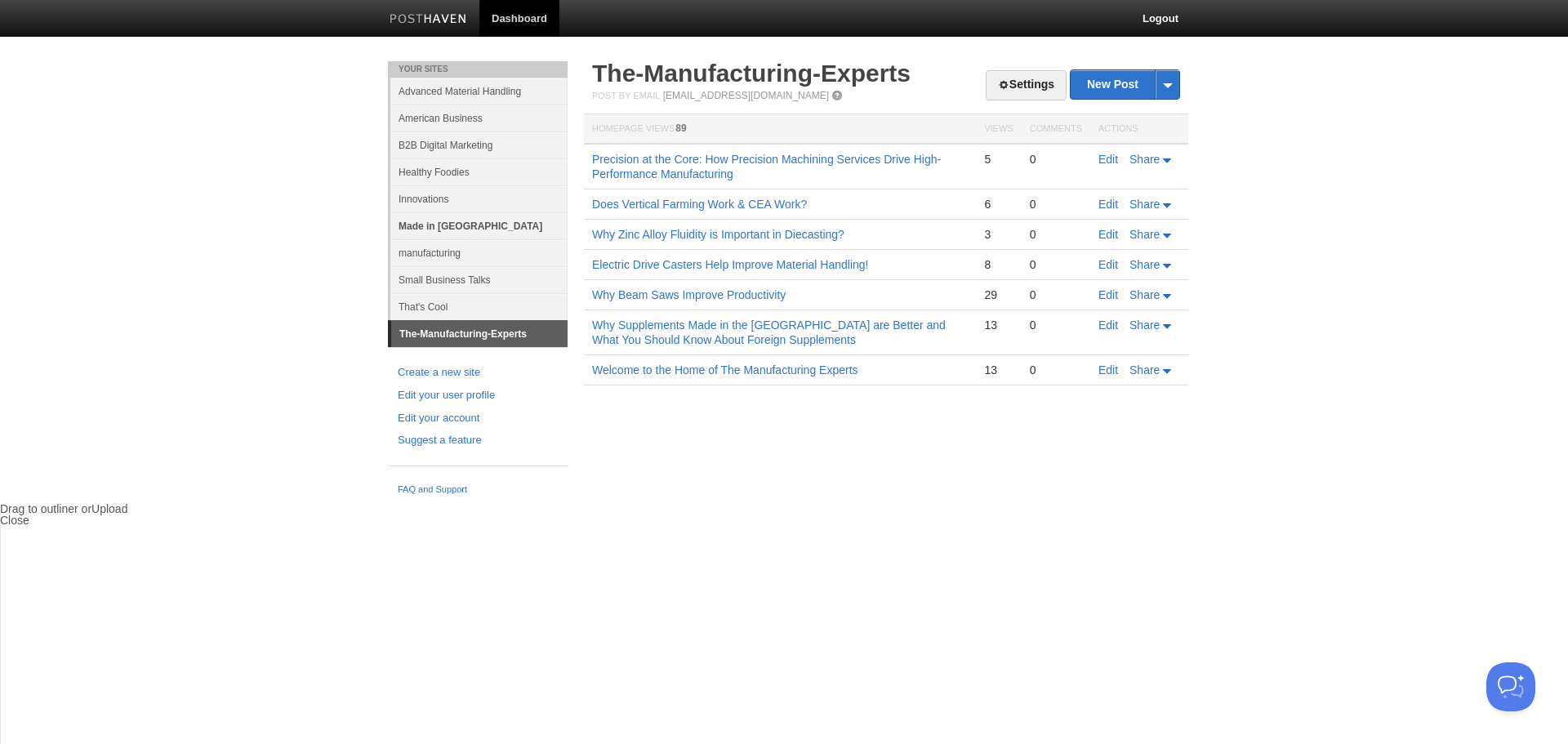
click at [441, 227] on link "Made in [GEOGRAPHIC_DATA]" at bounding box center [478, 226] width 177 height 27
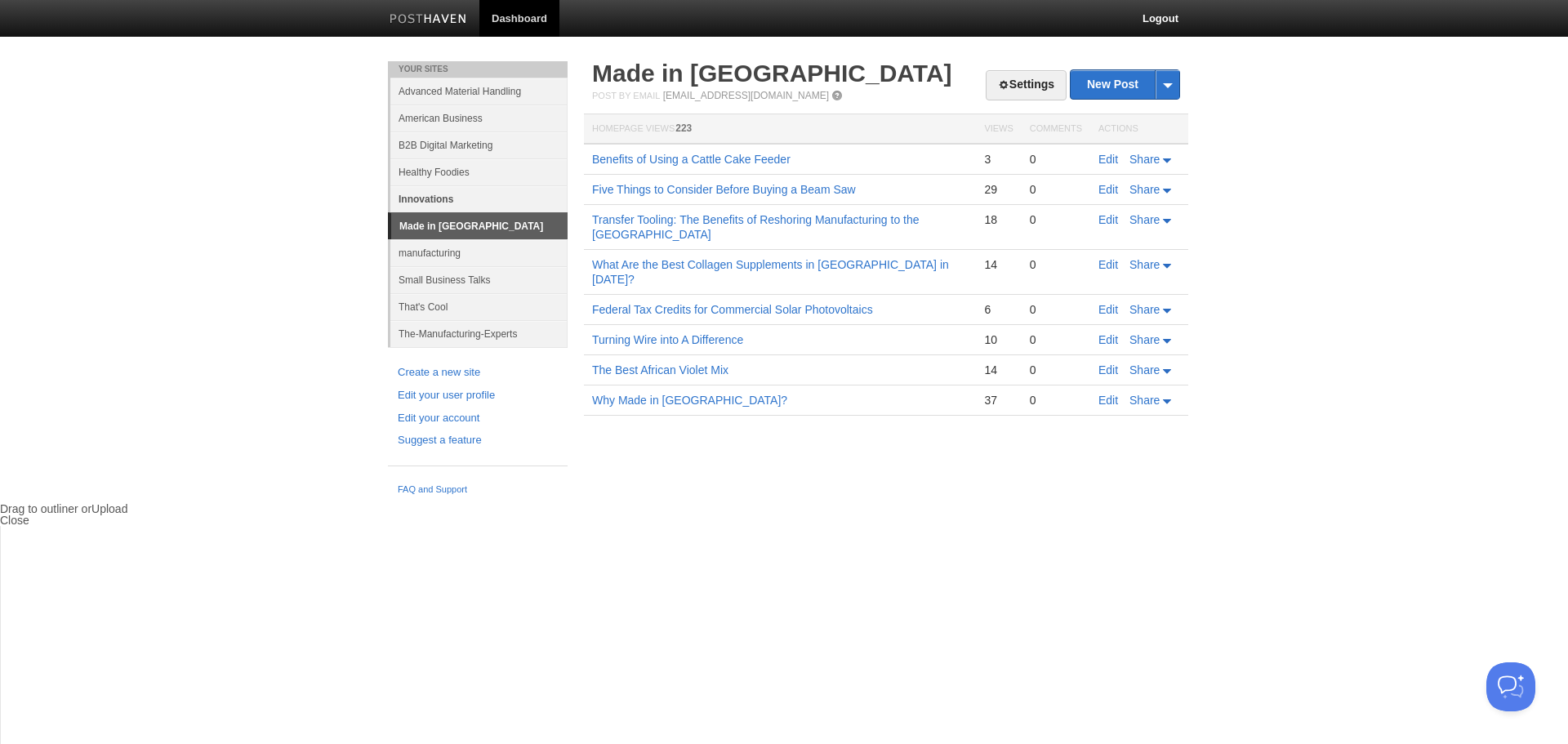
click at [424, 195] on link "Innovations" at bounding box center [478, 199] width 177 height 27
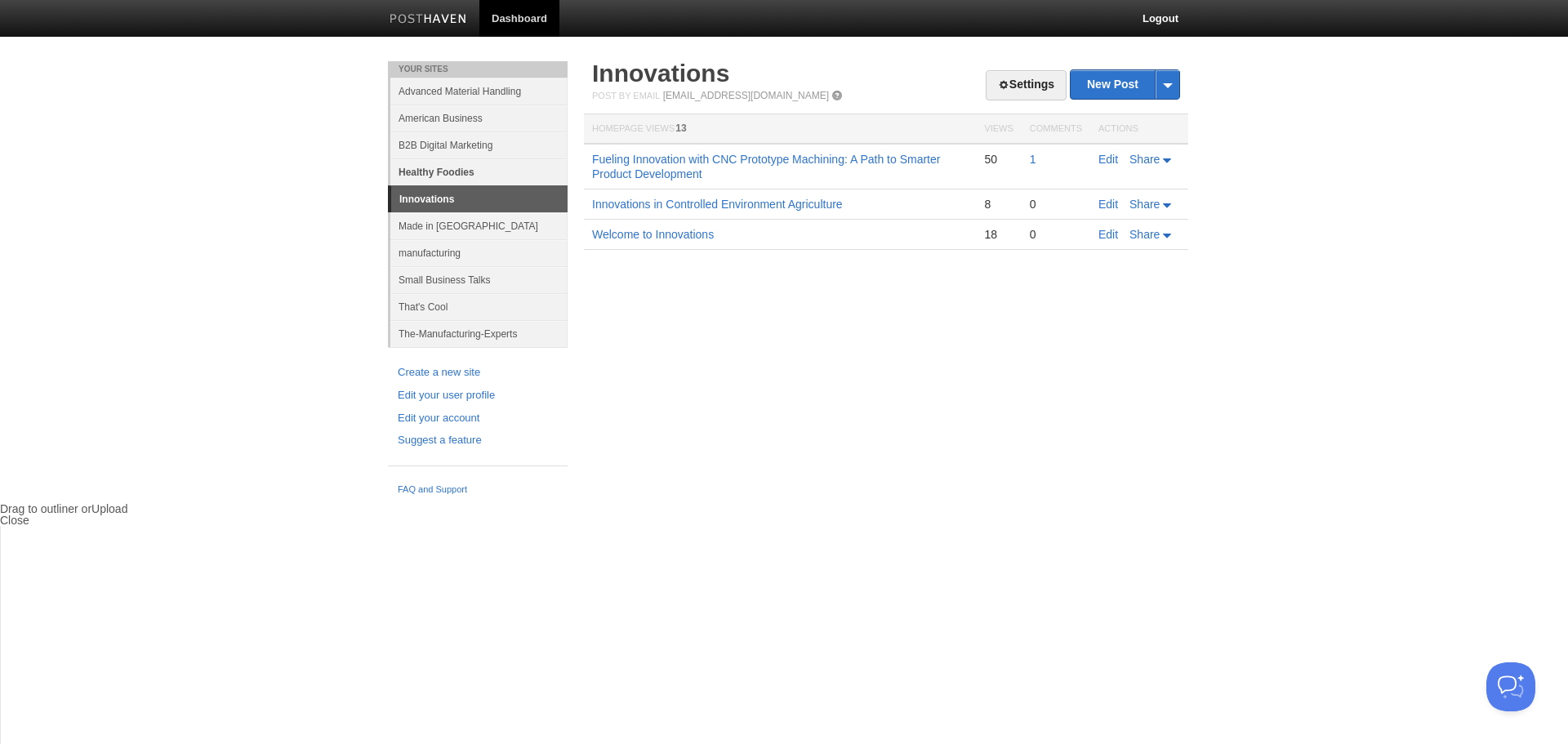
click at [426, 169] on link "Healthy Foodies" at bounding box center [478, 172] width 177 height 27
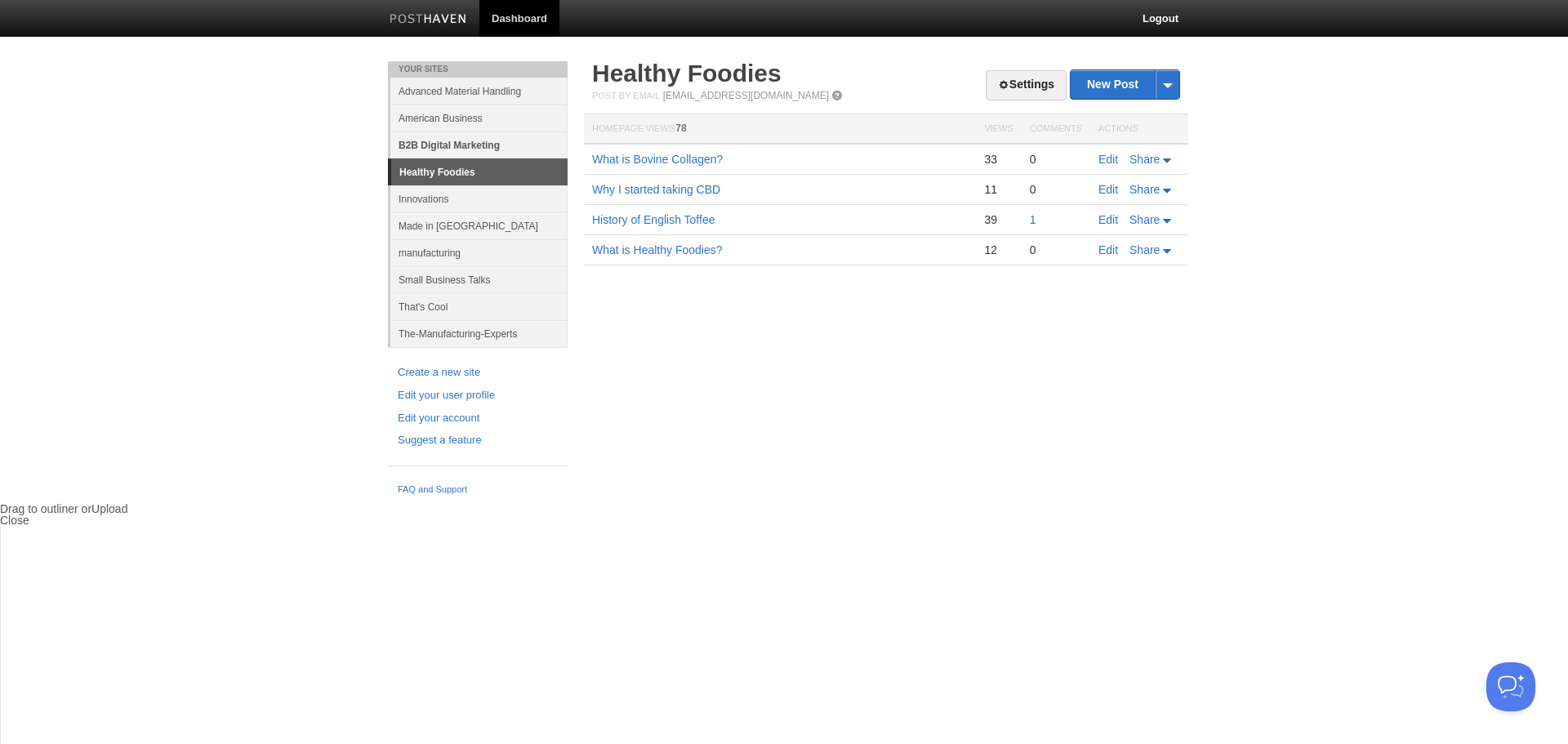
click at [451, 141] on link "B2B Digital Marketing" at bounding box center [478, 145] width 177 height 27
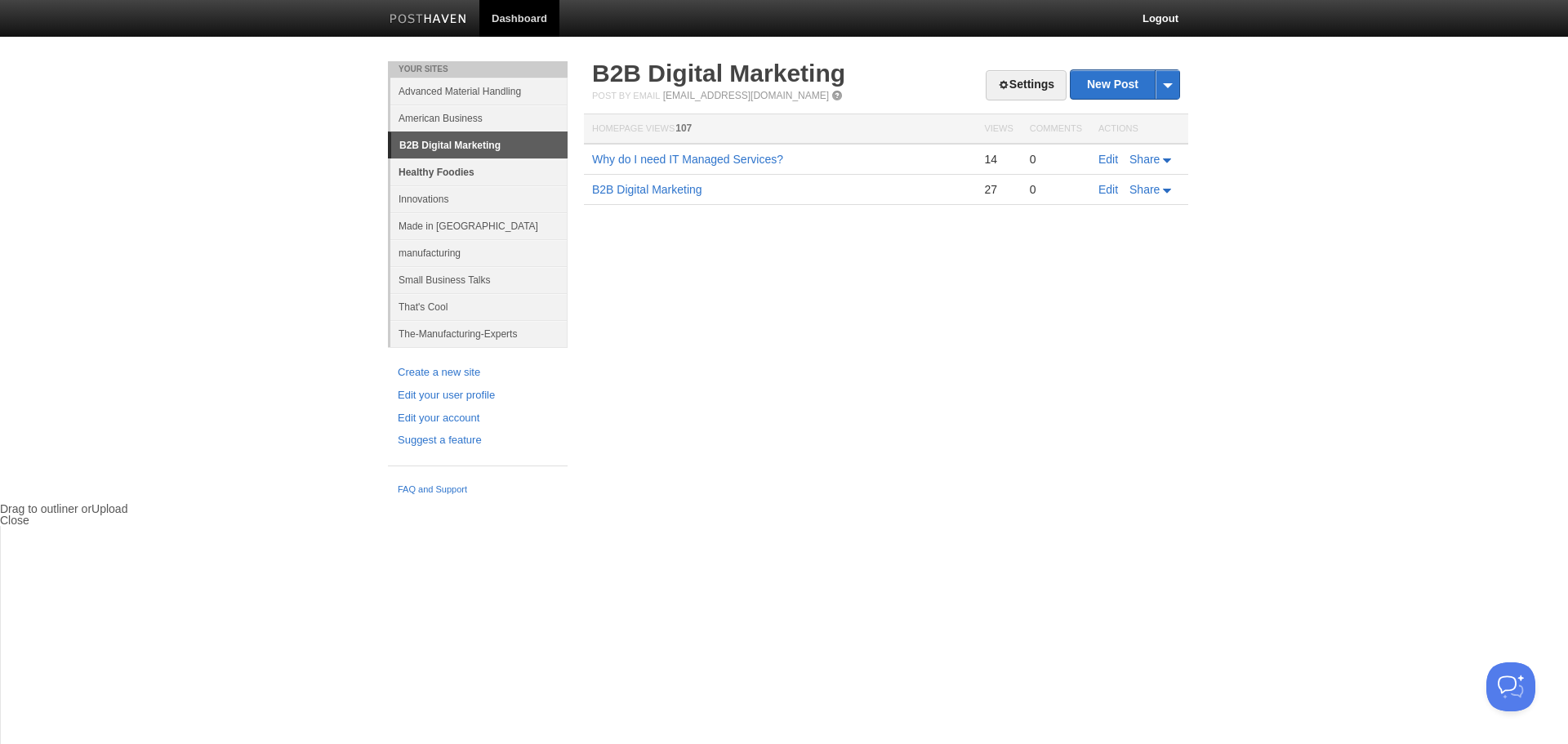
click at [419, 172] on link "Healthy Foodies" at bounding box center [478, 172] width 177 height 27
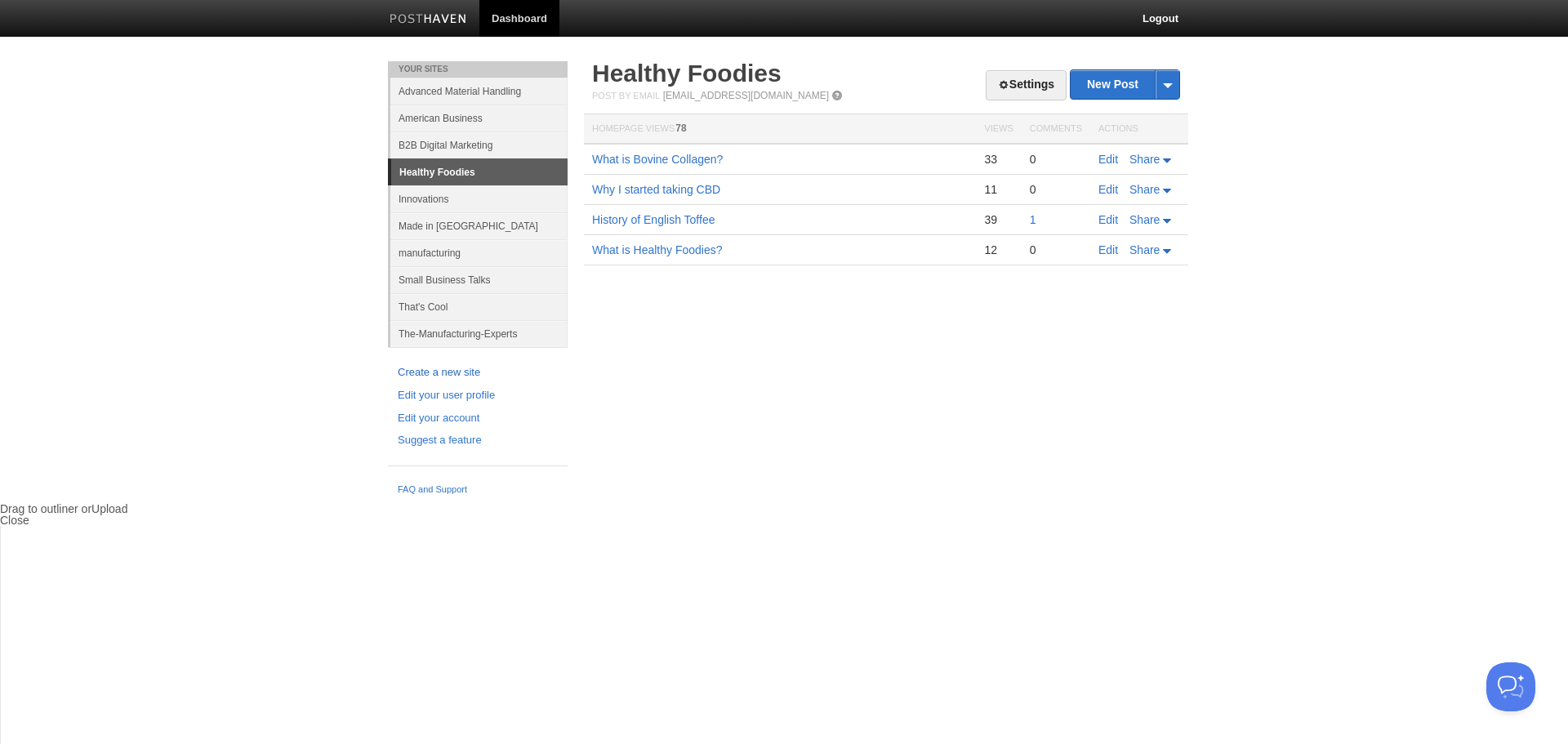
click at [449, 370] on link "Create a new site" at bounding box center [477, 372] width 160 height 17
click at [449, 226] on link "Made in [GEOGRAPHIC_DATA]" at bounding box center [478, 226] width 177 height 27
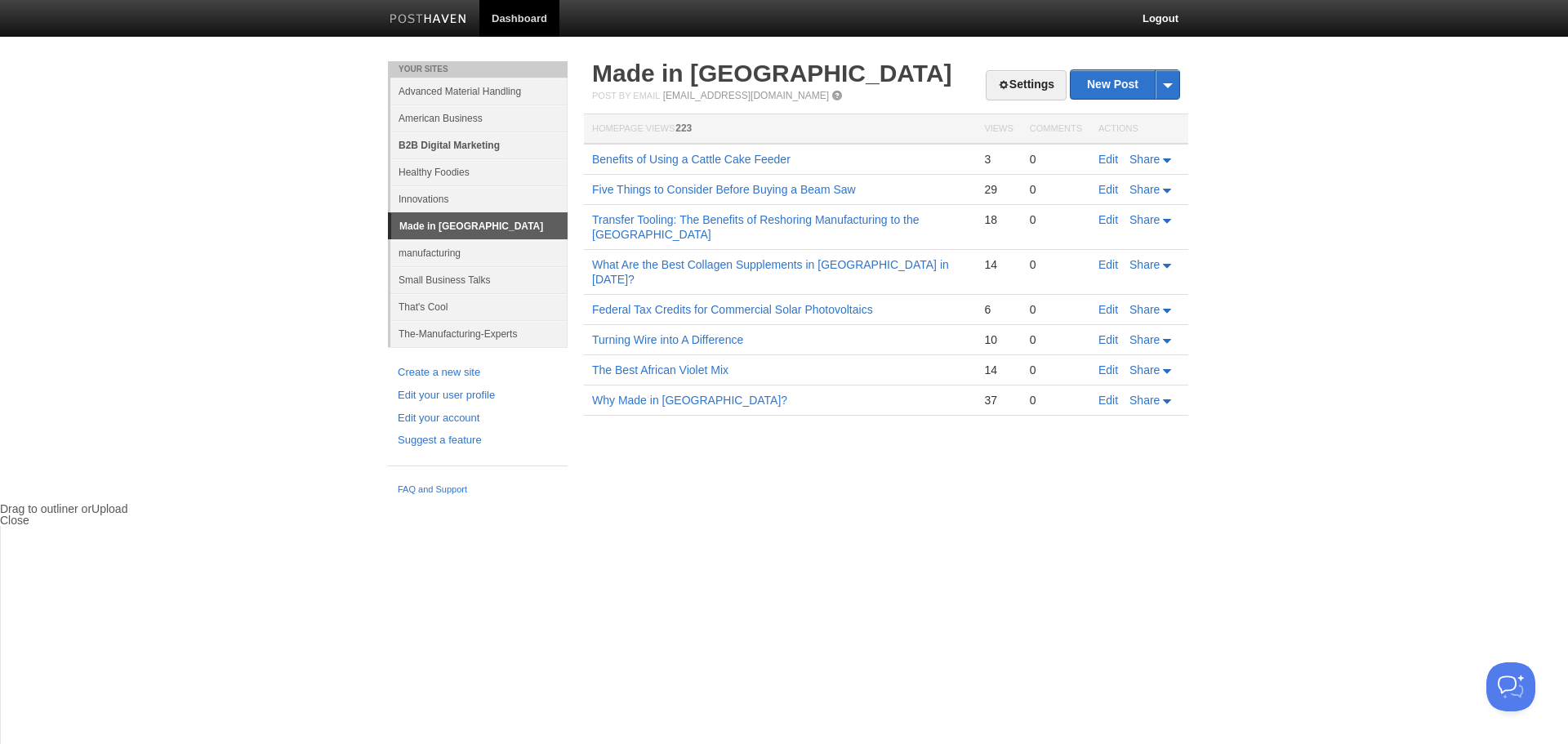
drag, startPoint x: 453, startPoint y: 145, endPoint x: 602, endPoint y: 181, distance: 153.3
click at [453, 145] on link "B2B Digital Marketing" at bounding box center [478, 145] width 177 height 27
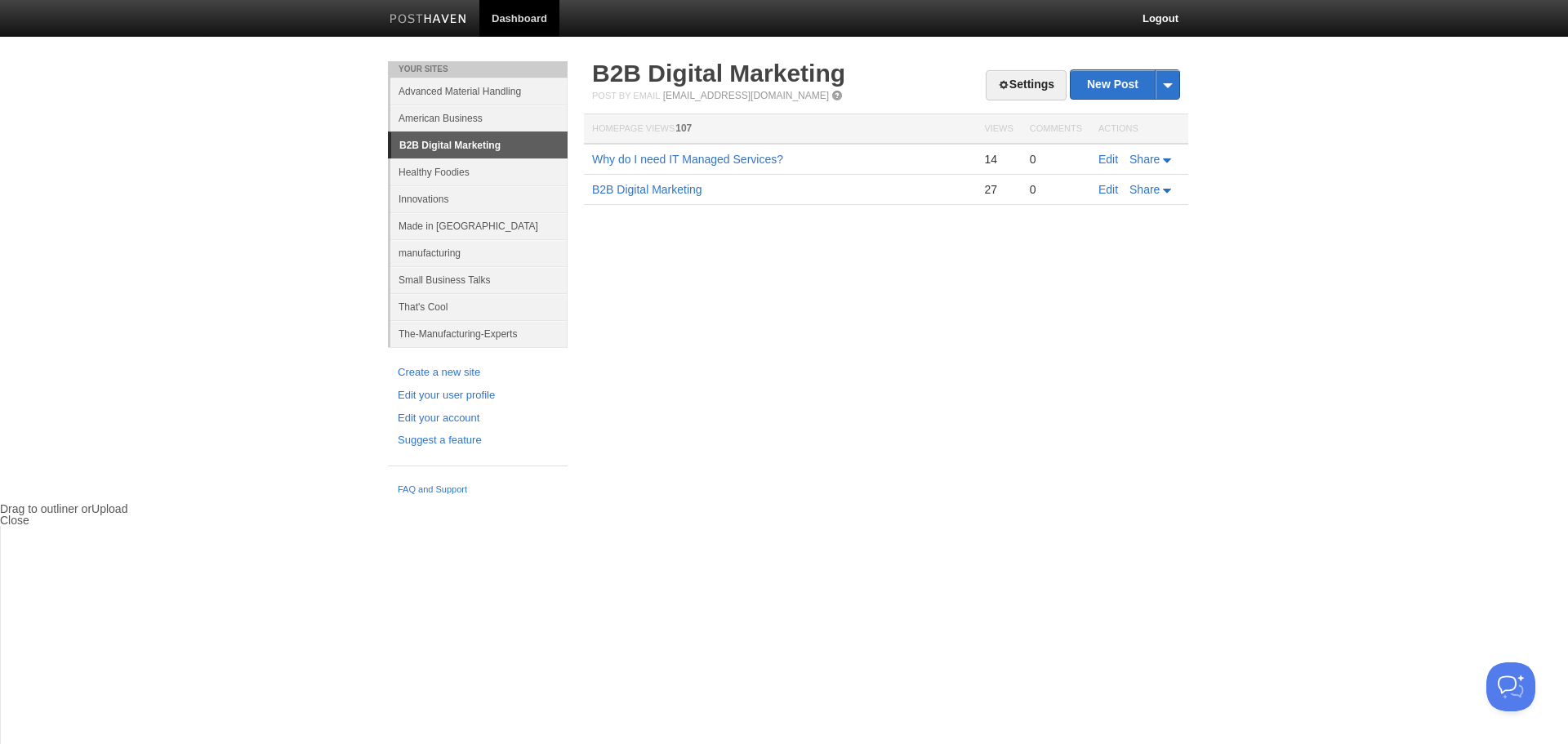
click at [706, 349] on div "Your Sites Advanced Material Handling American Business B2B Digital Marketing H…" at bounding box center [784, 282] width 816 height 442
click at [663, 190] on link "B2B Digital Marketing" at bounding box center [647, 190] width 110 height 13
